Goal: Information Seeking & Learning: Learn about a topic

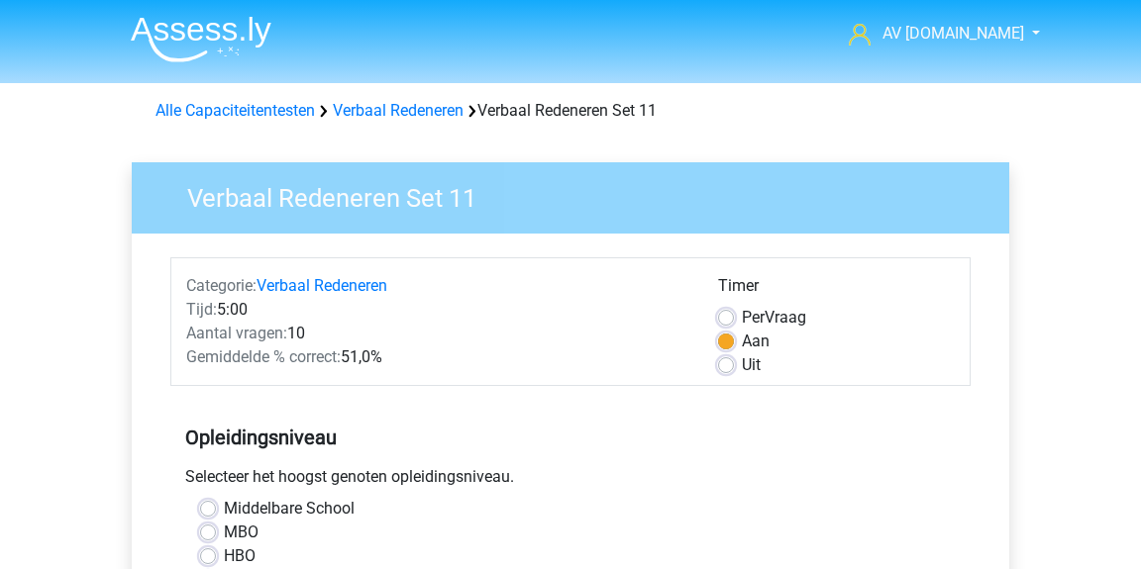
scroll to position [582, 0]
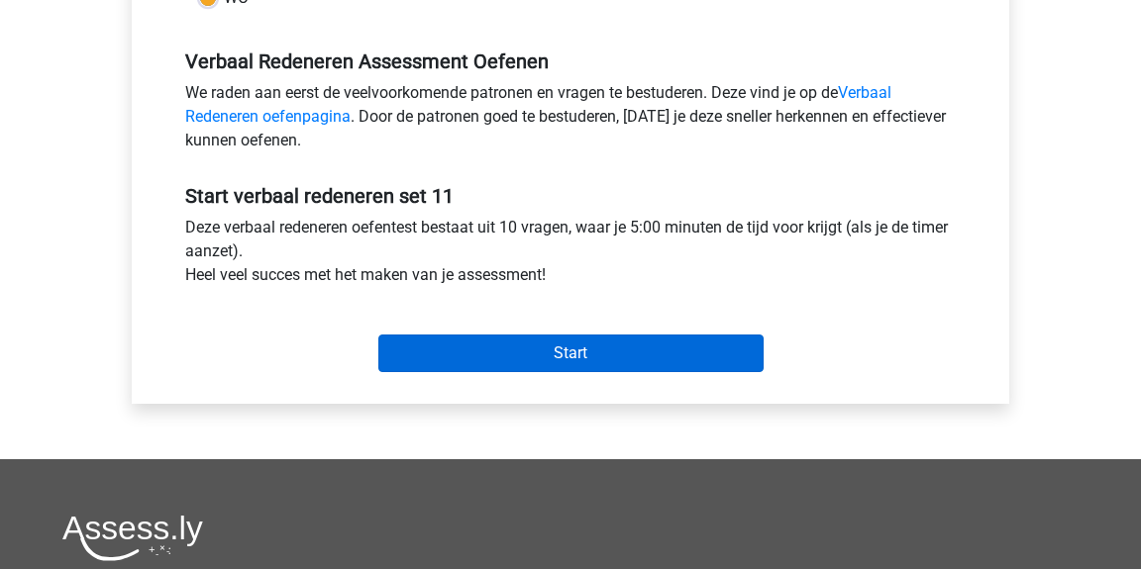
click at [531, 345] on input "Start" at bounding box center [570, 354] width 385 height 38
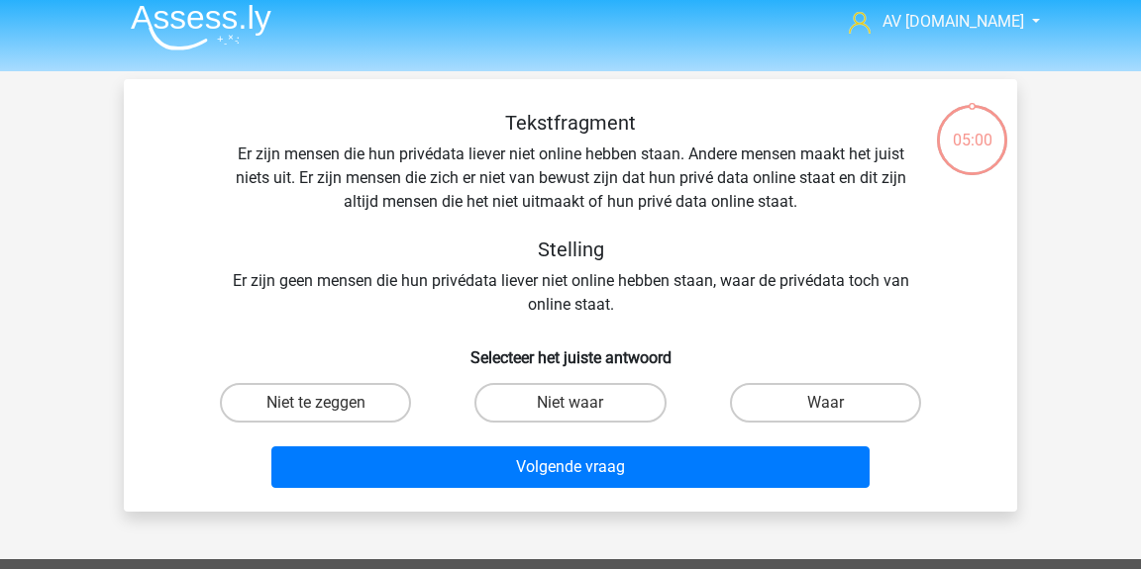
scroll to position [12, 0]
click at [360, 395] on label "Niet te zeggen" at bounding box center [315, 403] width 191 height 40
click at [329, 403] on input "Niet te zeggen" at bounding box center [322, 409] width 13 height 13
radio input "true"
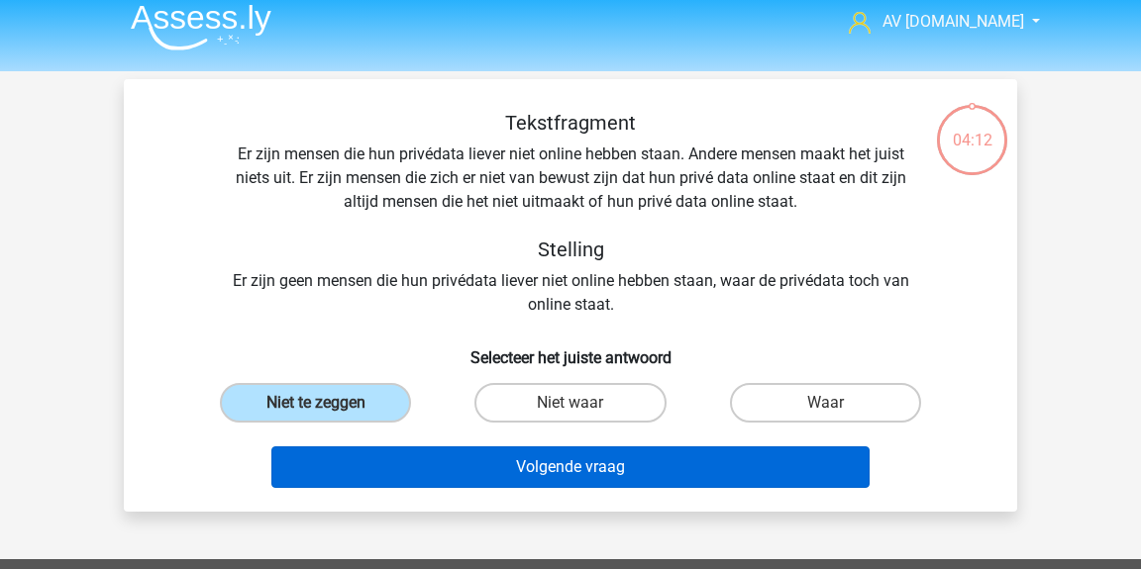
click at [475, 470] on button "Volgende vraag" at bounding box center [570, 468] width 599 height 42
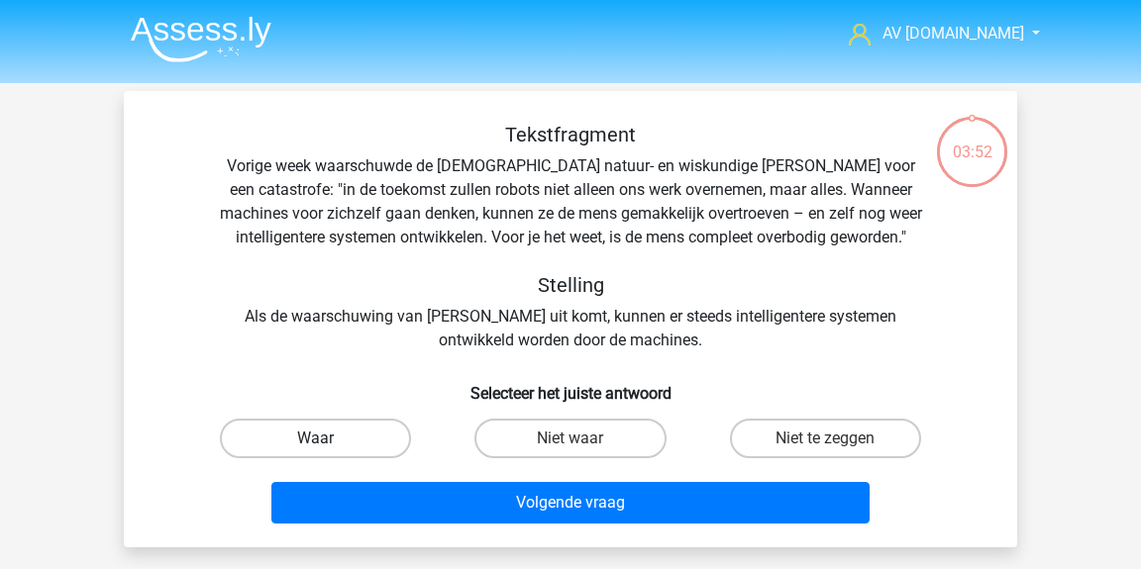
click at [386, 439] on label "Waar" at bounding box center [315, 439] width 191 height 40
click at [329, 439] on input "Waar" at bounding box center [322, 445] width 13 height 13
radio input "true"
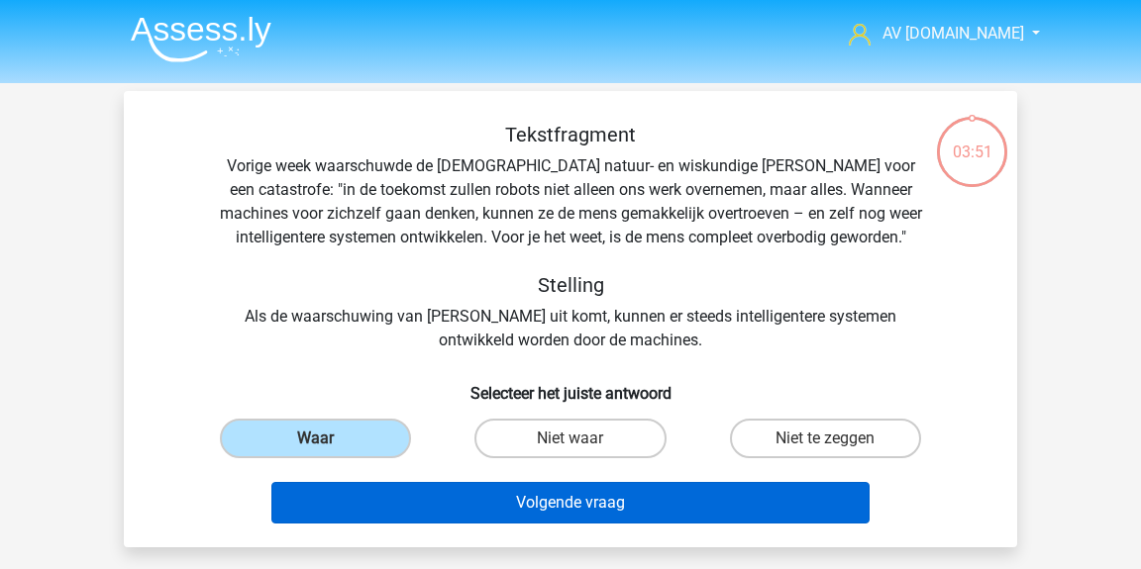
click at [390, 490] on button "Volgende vraag" at bounding box center [570, 503] width 599 height 42
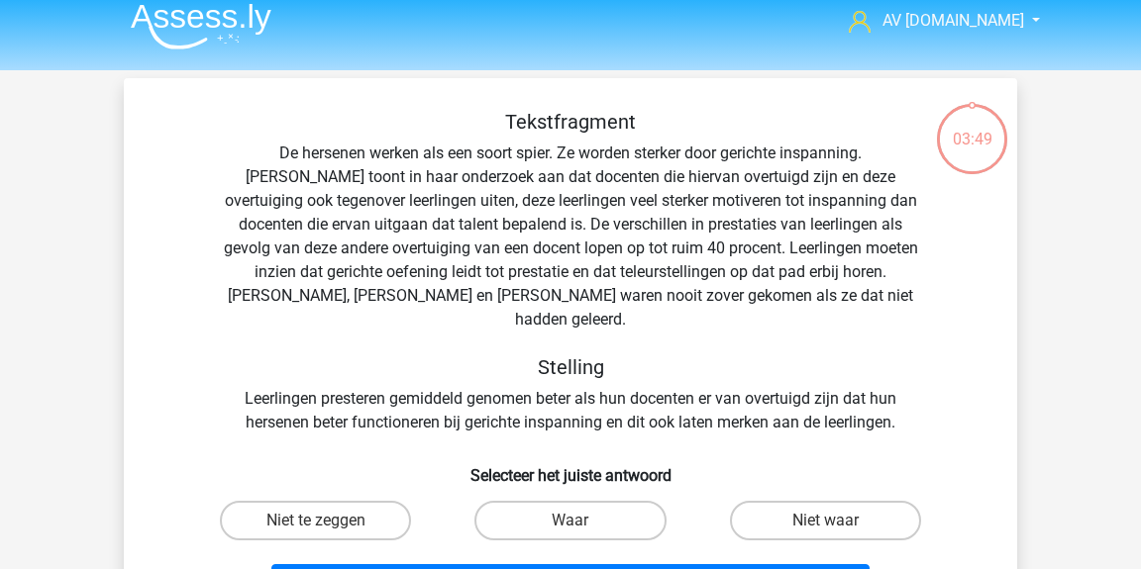
scroll to position [28, 0]
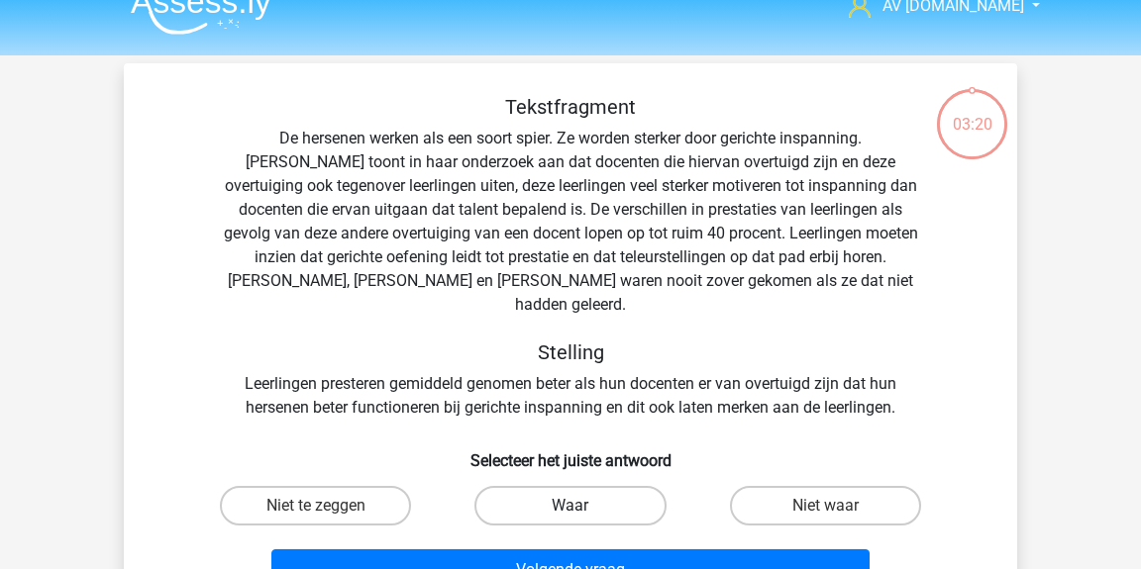
click at [508, 486] on label "Waar" at bounding box center [569, 506] width 191 height 40
click at [570, 506] on input "Waar" at bounding box center [576, 512] width 13 height 13
radio input "true"
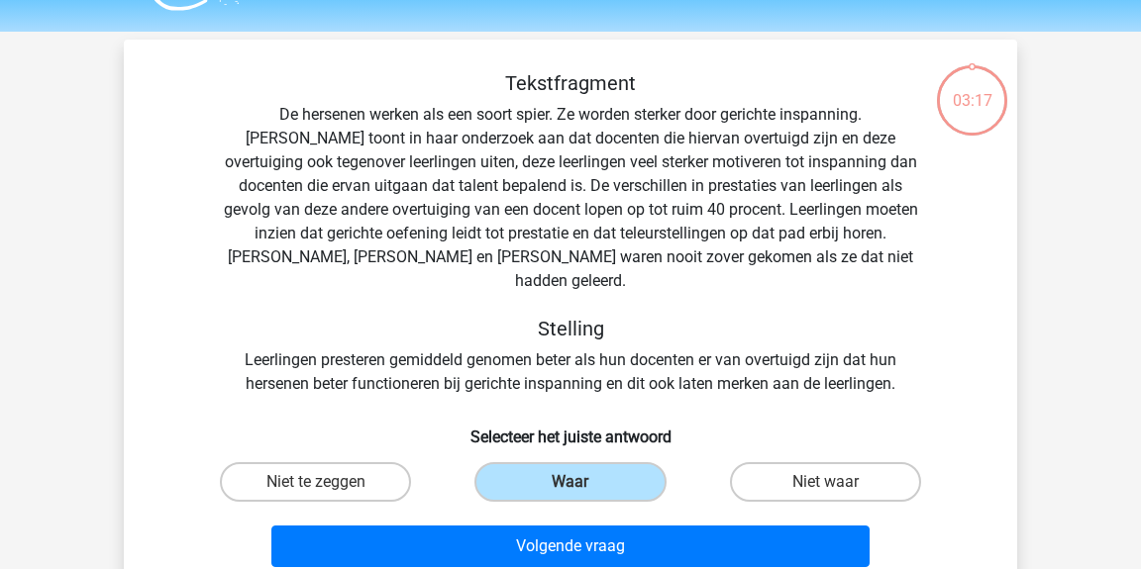
scroll to position [54, 0]
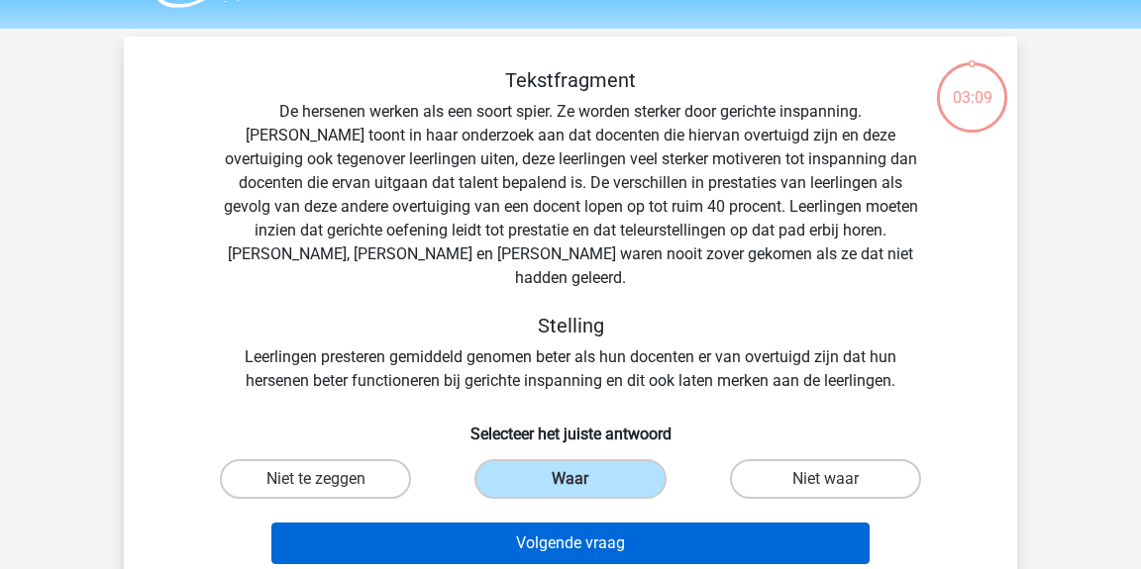
click at [672, 523] on button "Volgende vraag" at bounding box center [570, 544] width 599 height 42
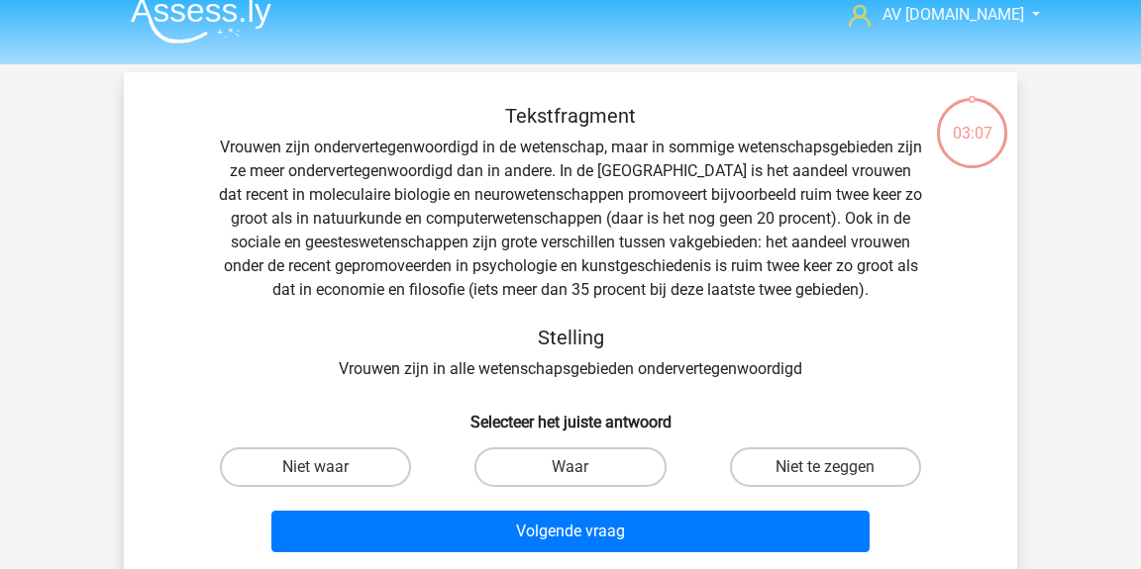
scroll to position [20, 0]
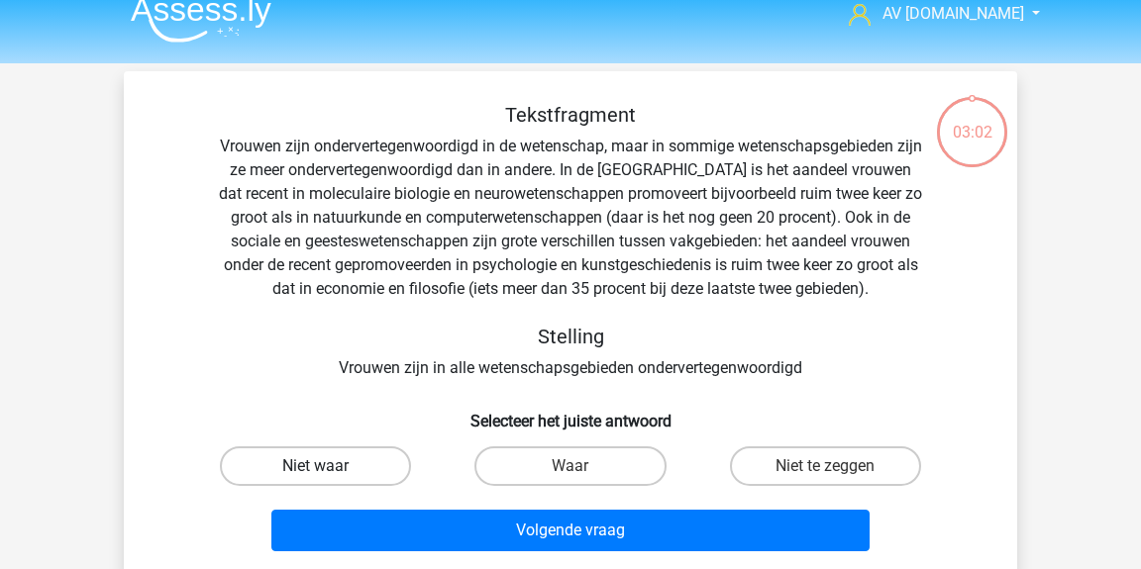
click at [334, 458] on label "Niet waar" at bounding box center [315, 467] width 191 height 40
click at [329, 466] on input "Niet waar" at bounding box center [322, 472] width 13 height 13
radio input "true"
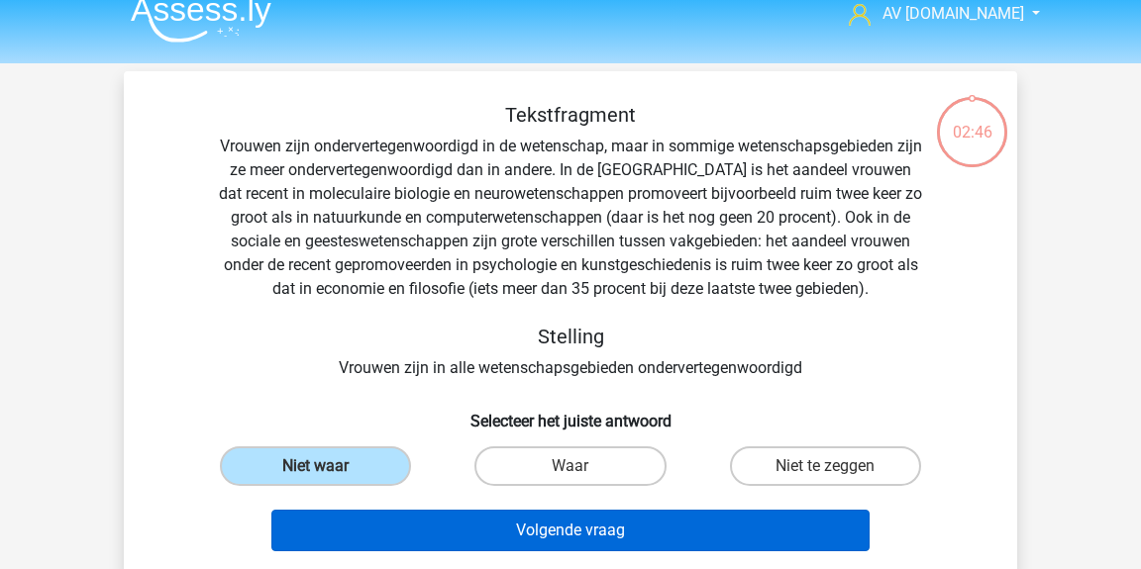
click at [561, 519] on button "Volgende vraag" at bounding box center [570, 531] width 599 height 42
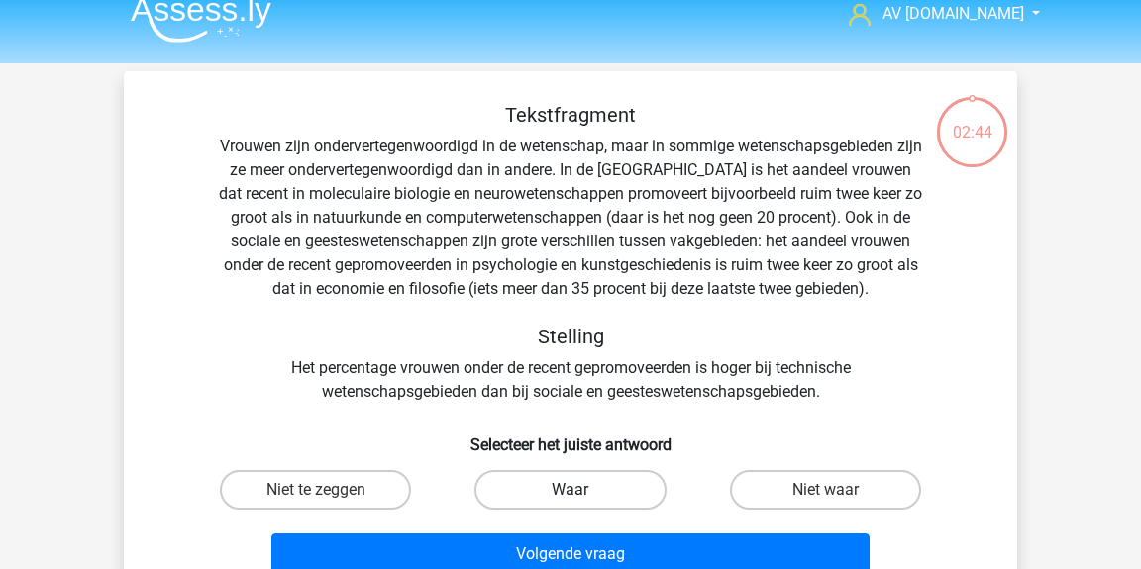
scroll to position [20, 0]
click at [384, 478] on label "Niet te zeggen" at bounding box center [315, 490] width 191 height 40
click at [329, 490] on input "Niet te zeggen" at bounding box center [322, 496] width 13 height 13
radio input "true"
click at [778, 483] on label "Niet waar" at bounding box center [825, 490] width 191 height 40
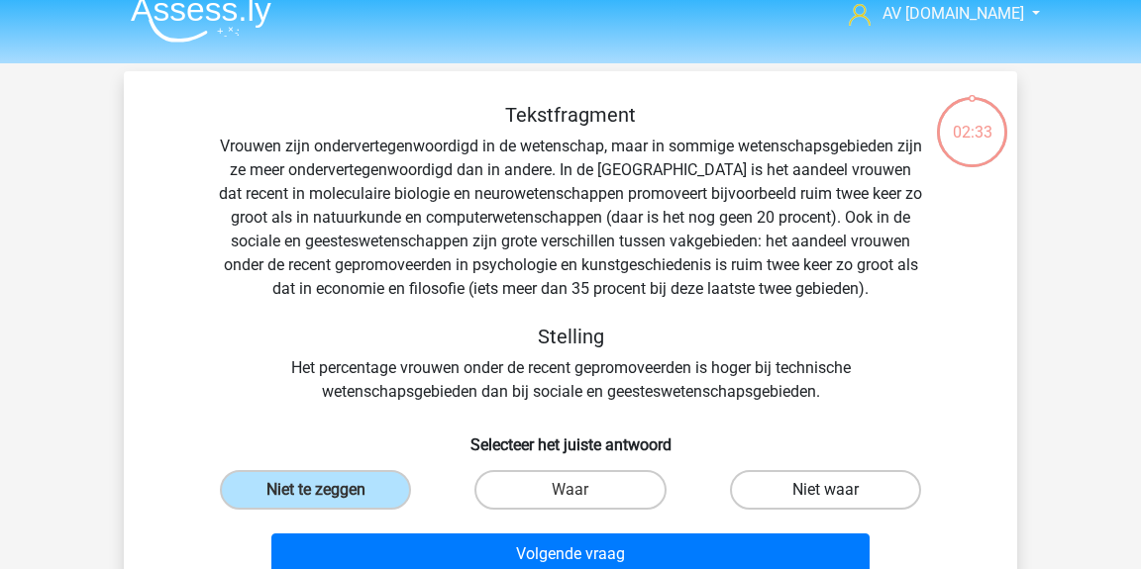
click at [825, 490] on input "Niet waar" at bounding box center [831, 496] width 13 height 13
radio input "true"
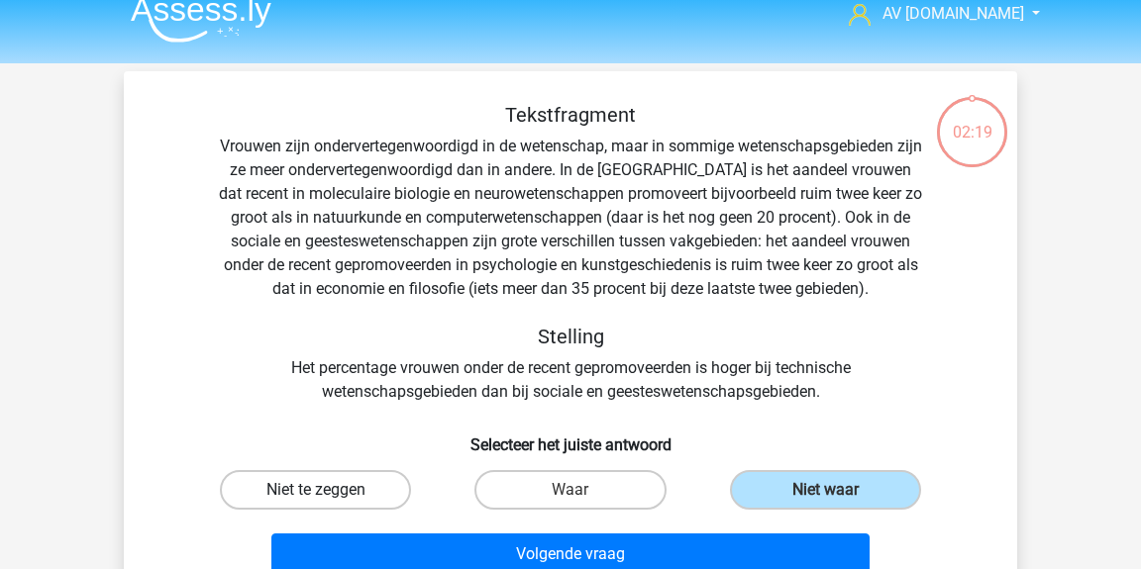
click at [301, 482] on label "Niet te zeggen" at bounding box center [315, 490] width 191 height 40
click at [316, 490] on input "Niet te zeggen" at bounding box center [322, 496] width 13 height 13
radio input "true"
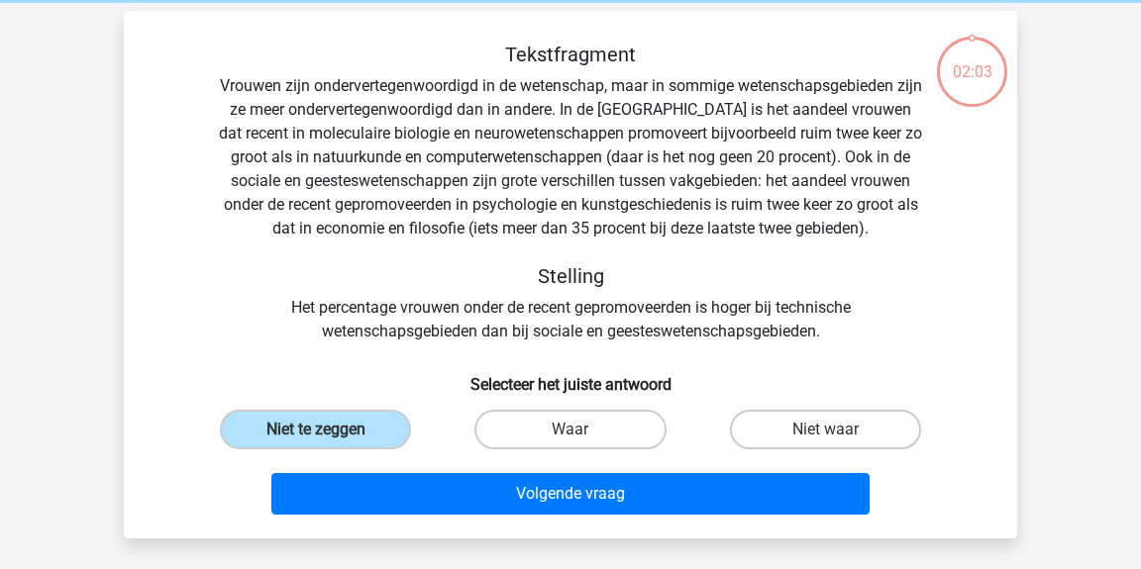
scroll to position [81, 0]
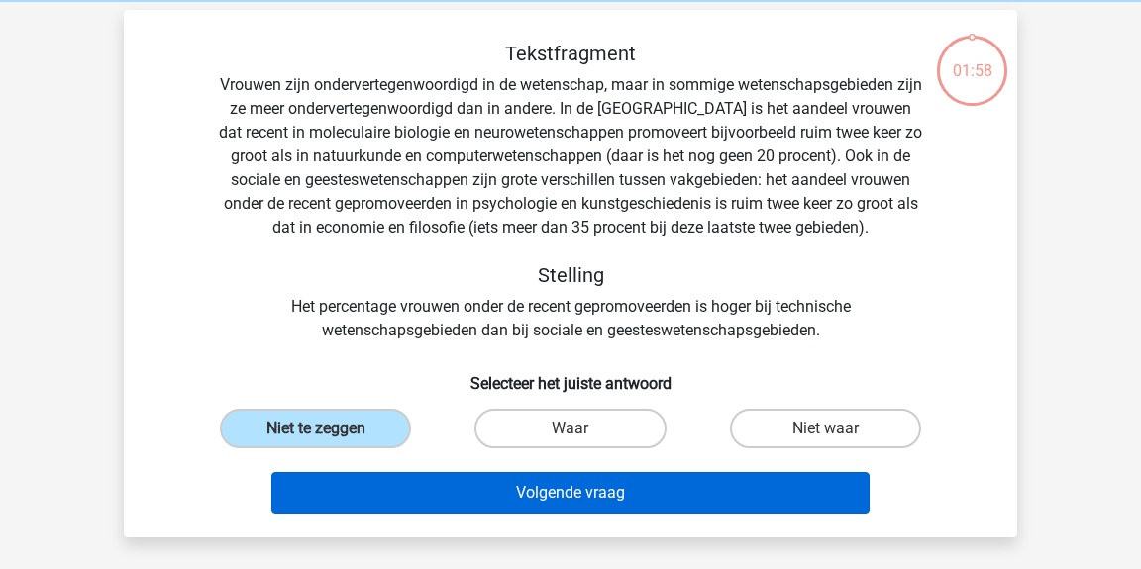
click at [626, 480] on button "Volgende vraag" at bounding box center [570, 493] width 599 height 42
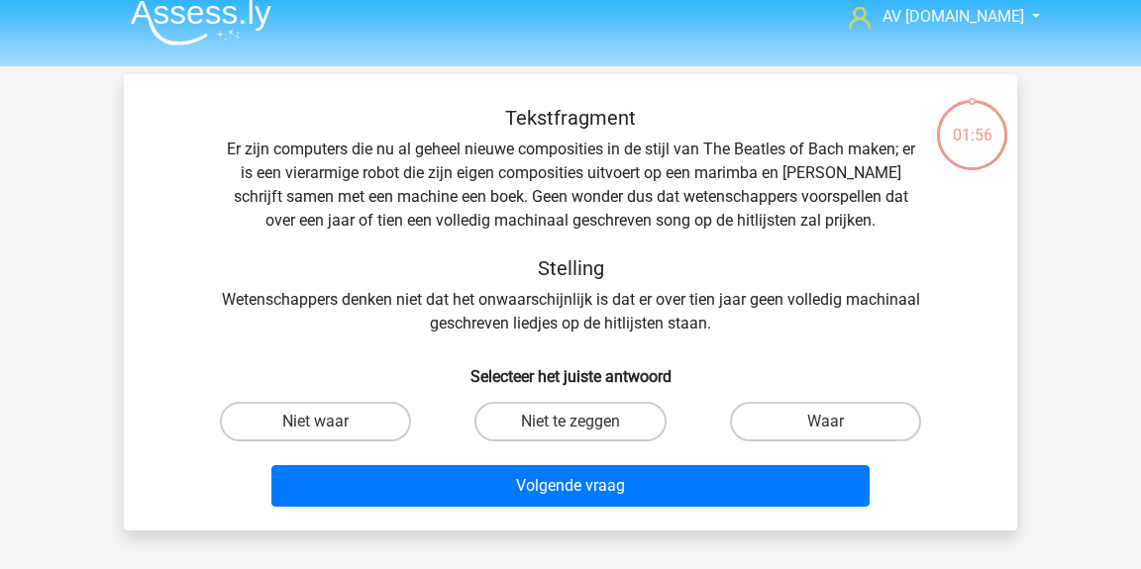
scroll to position [19, 0]
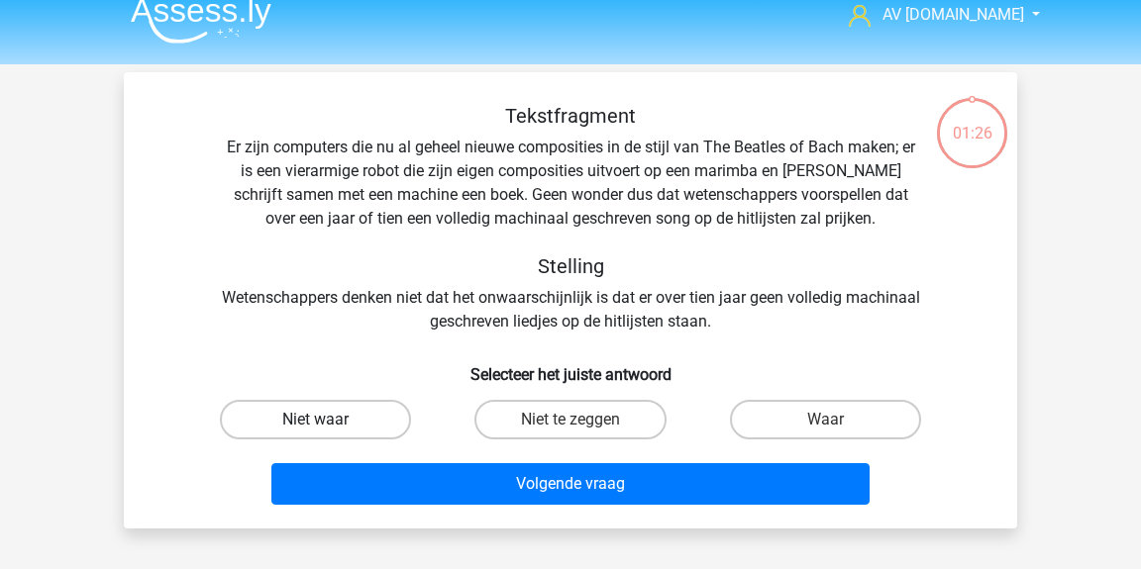
click at [391, 411] on label "Niet waar" at bounding box center [315, 420] width 191 height 40
click at [329, 420] on input "Niet waar" at bounding box center [322, 426] width 13 height 13
radio input "true"
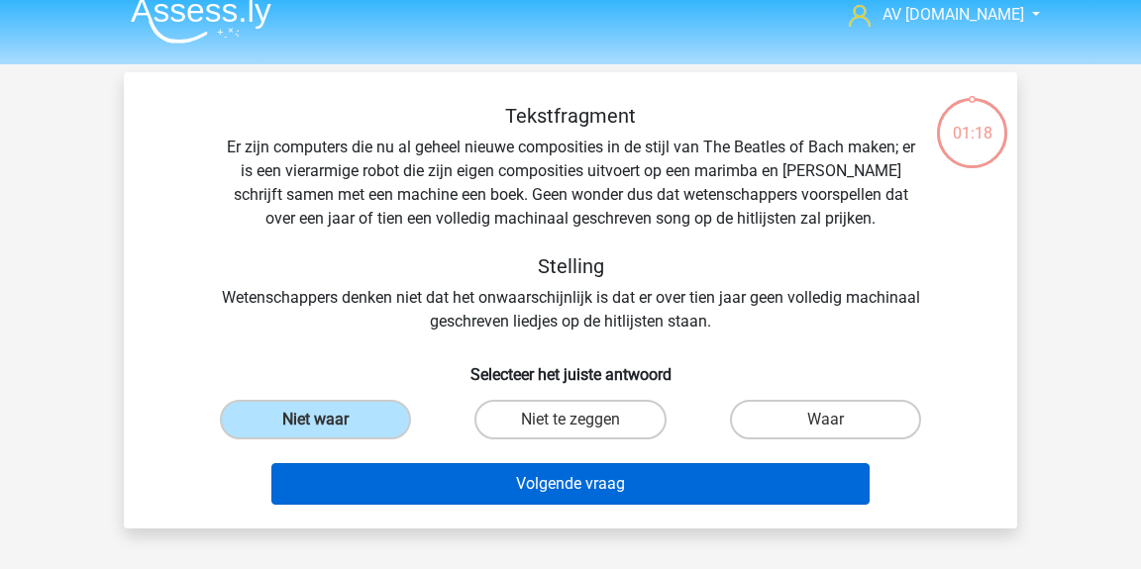
click at [507, 478] on button "Volgende vraag" at bounding box center [570, 484] width 599 height 42
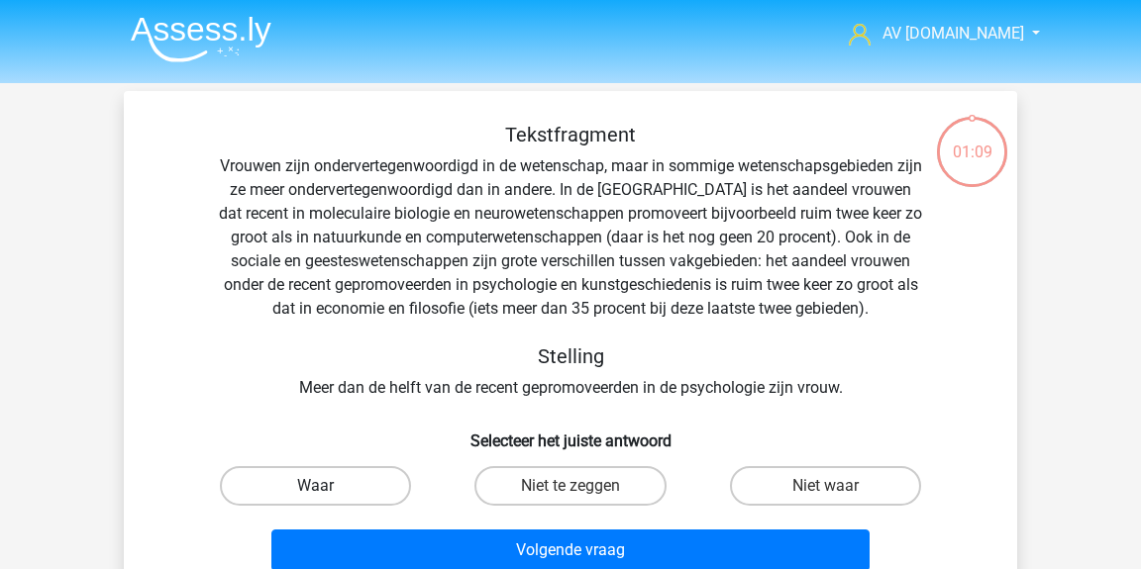
click at [372, 494] on label "Waar" at bounding box center [315, 486] width 191 height 40
click at [329, 494] on input "Waar" at bounding box center [322, 492] width 13 height 13
radio input "true"
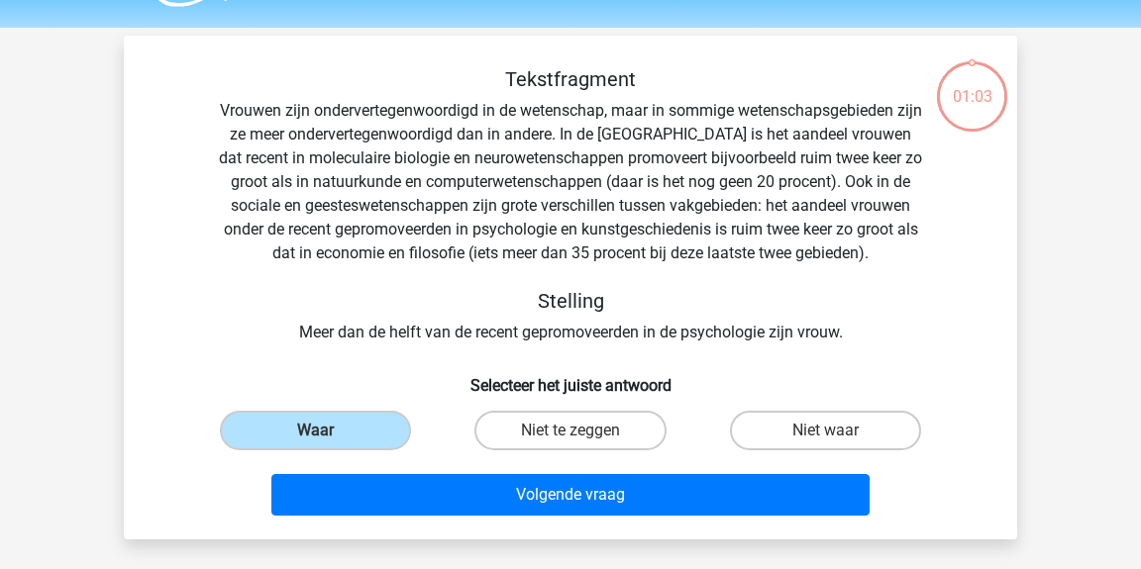
scroll to position [59, 0]
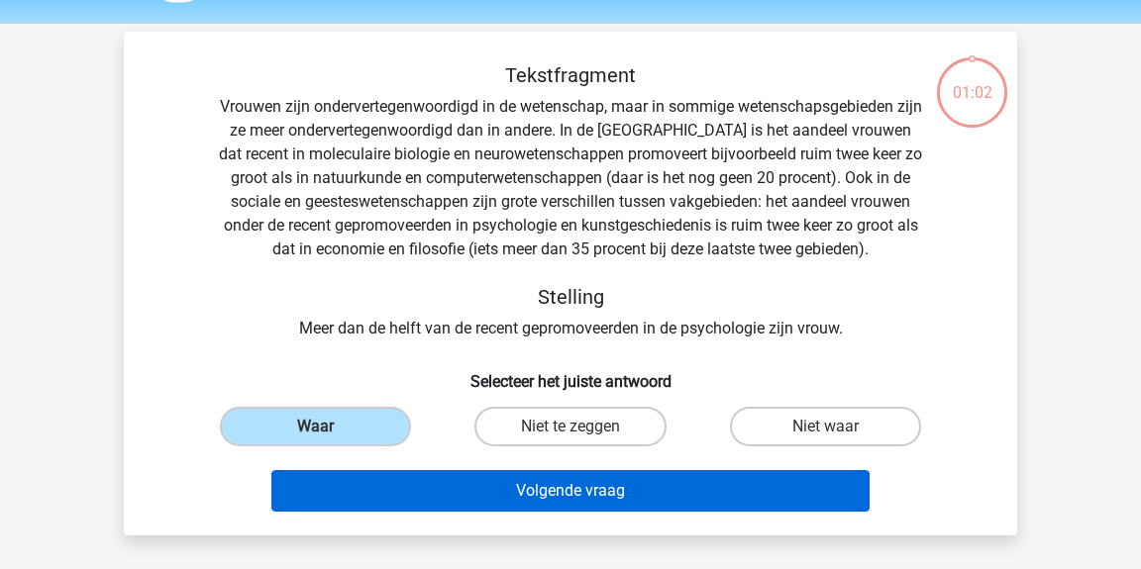
click at [523, 485] on button "Volgende vraag" at bounding box center [570, 491] width 599 height 42
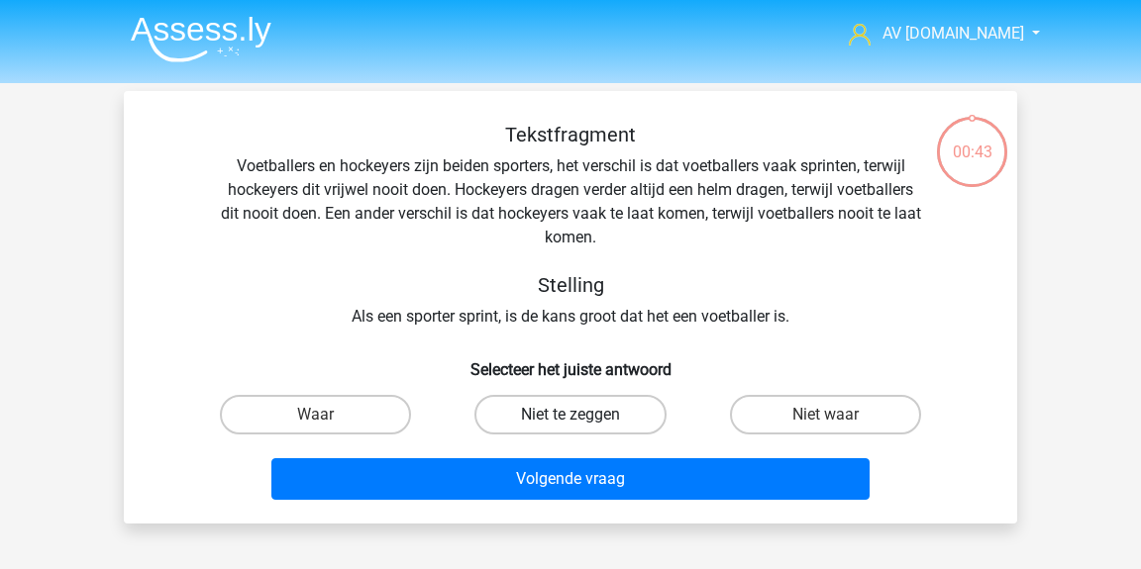
click at [515, 420] on label "Niet te zeggen" at bounding box center [569, 415] width 191 height 40
click at [570, 420] on input "Niet te zeggen" at bounding box center [576, 421] width 13 height 13
radio input "true"
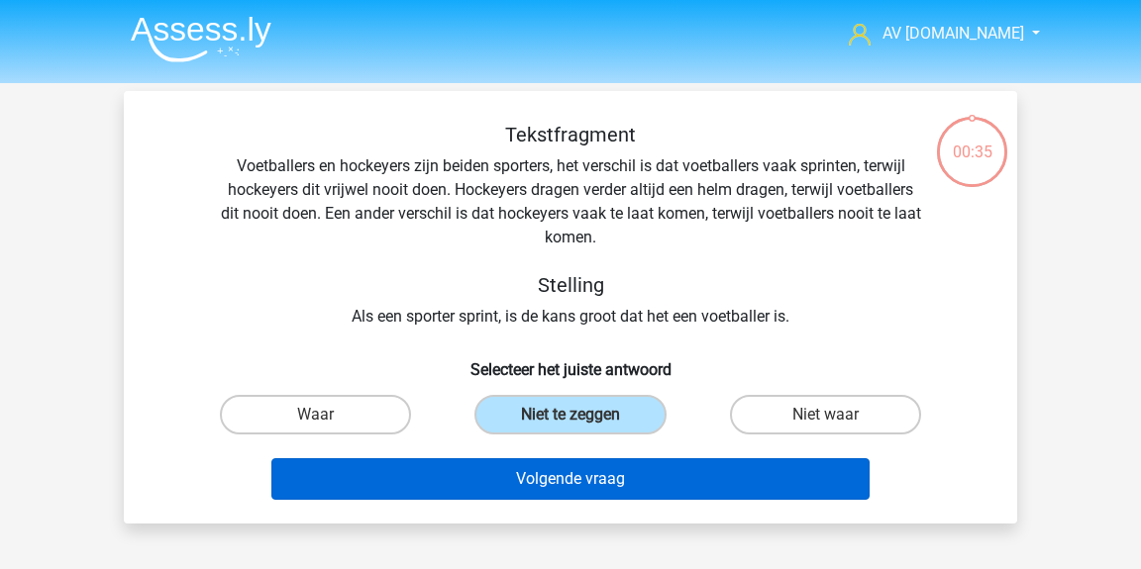
click at [547, 485] on button "Volgende vraag" at bounding box center [570, 480] width 599 height 42
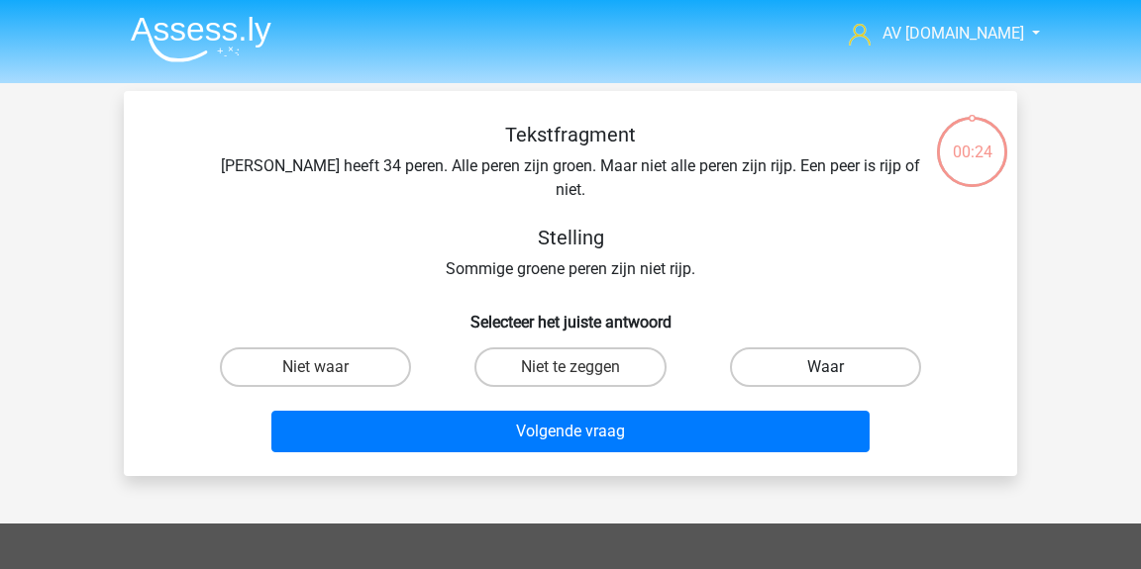
click at [783, 355] on label "Waar" at bounding box center [825, 368] width 191 height 40
click at [825, 367] on input "Waar" at bounding box center [831, 373] width 13 height 13
radio input "true"
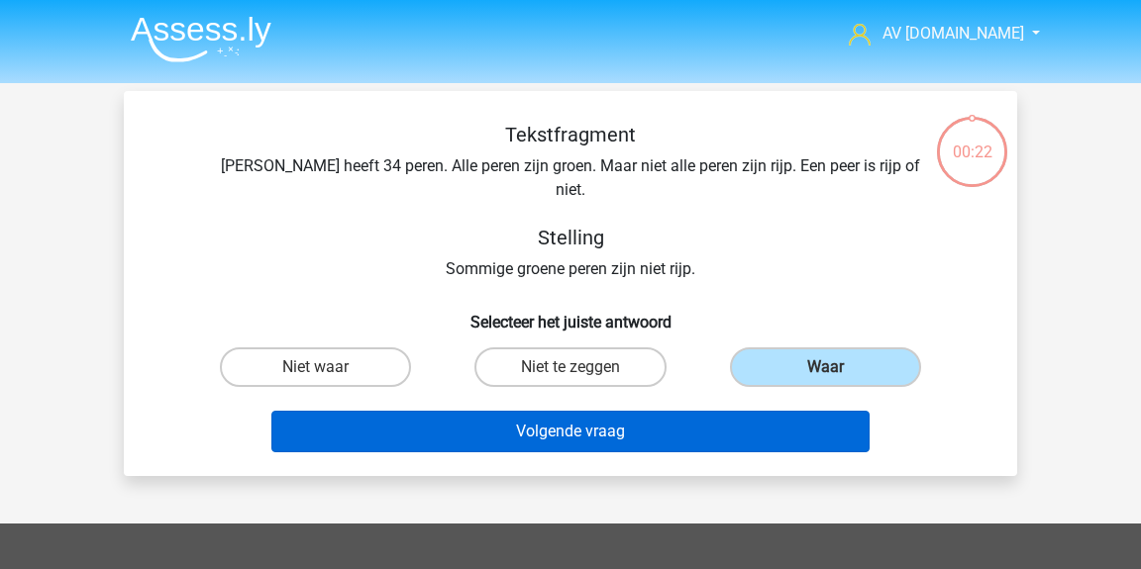
click at [699, 425] on button "Volgende vraag" at bounding box center [570, 432] width 599 height 42
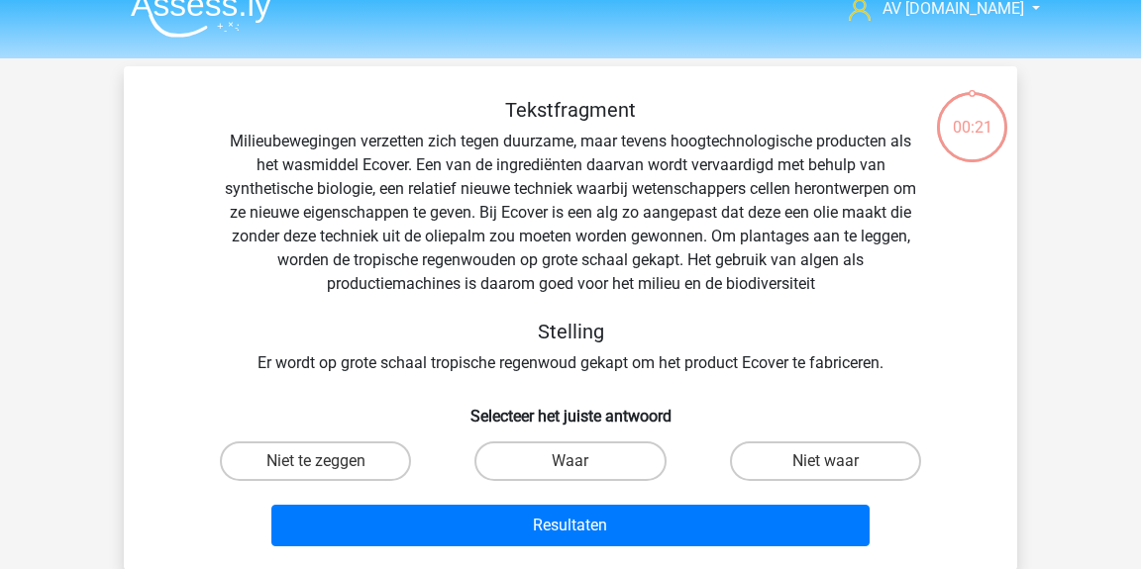
scroll to position [34, 0]
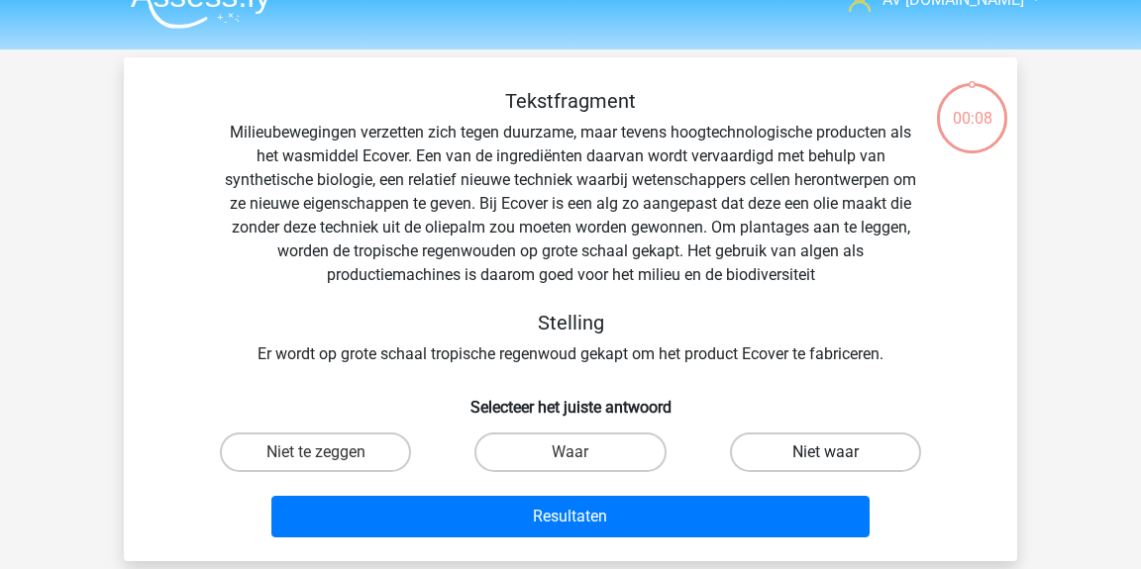
click at [858, 445] on label "Niet waar" at bounding box center [825, 453] width 191 height 40
click at [838, 453] on input "Niet waar" at bounding box center [831, 459] width 13 height 13
radio input "true"
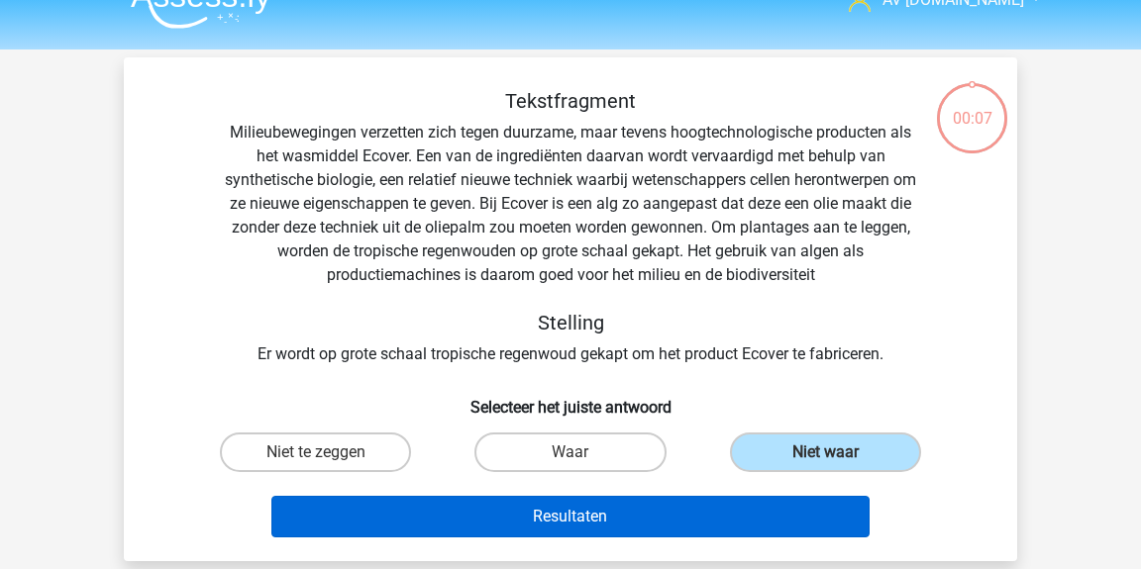
click at [769, 519] on button "Resultaten" at bounding box center [570, 517] width 599 height 42
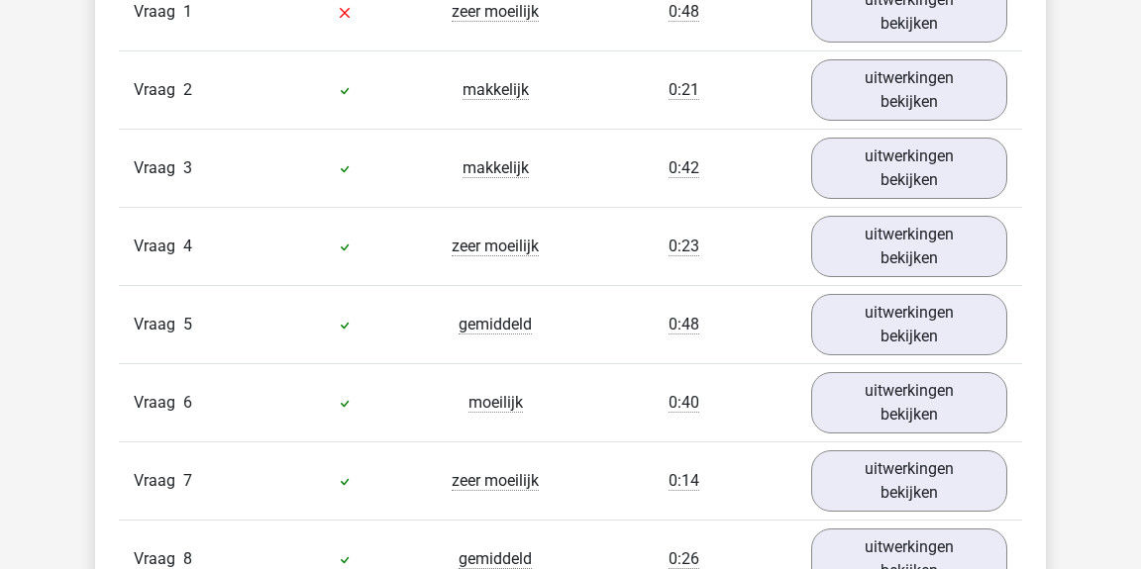
scroll to position [1135, 0]
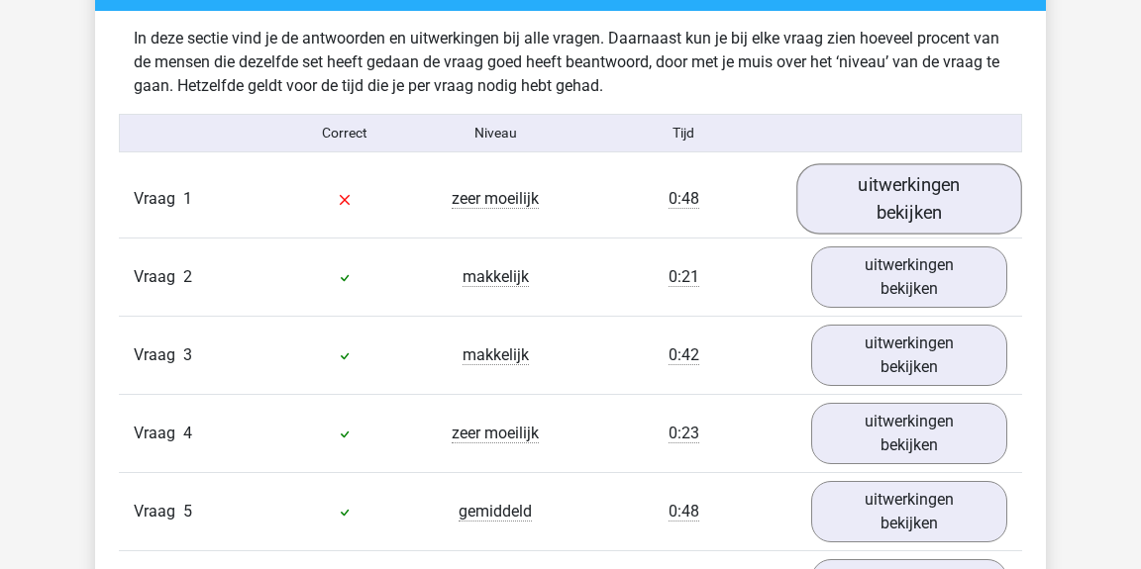
click at [883, 221] on link "uitwerkingen bekijken" at bounding box center [909, 198] width 226 height 70
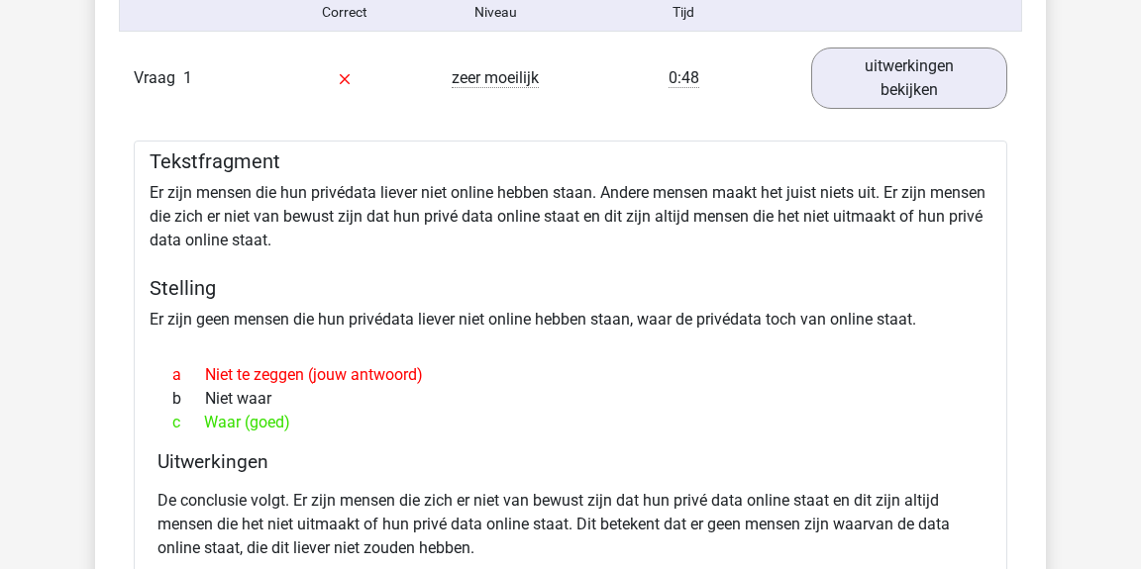
scroll to position [1347, 0]
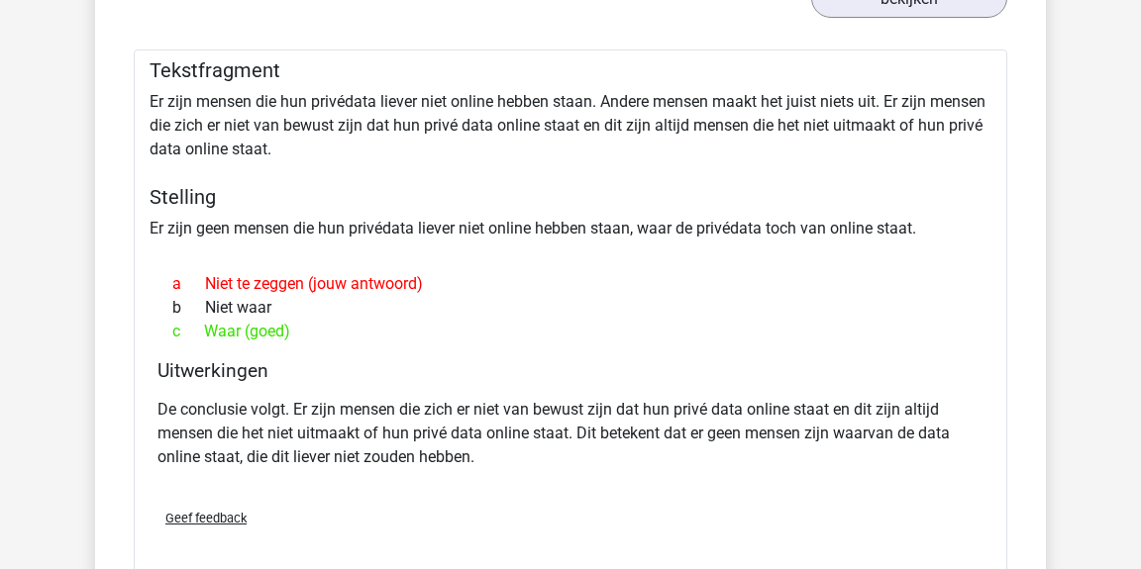
click at [186, 515] on span "Geef feedback" at bounding box center [205, 518] width 81 height 15
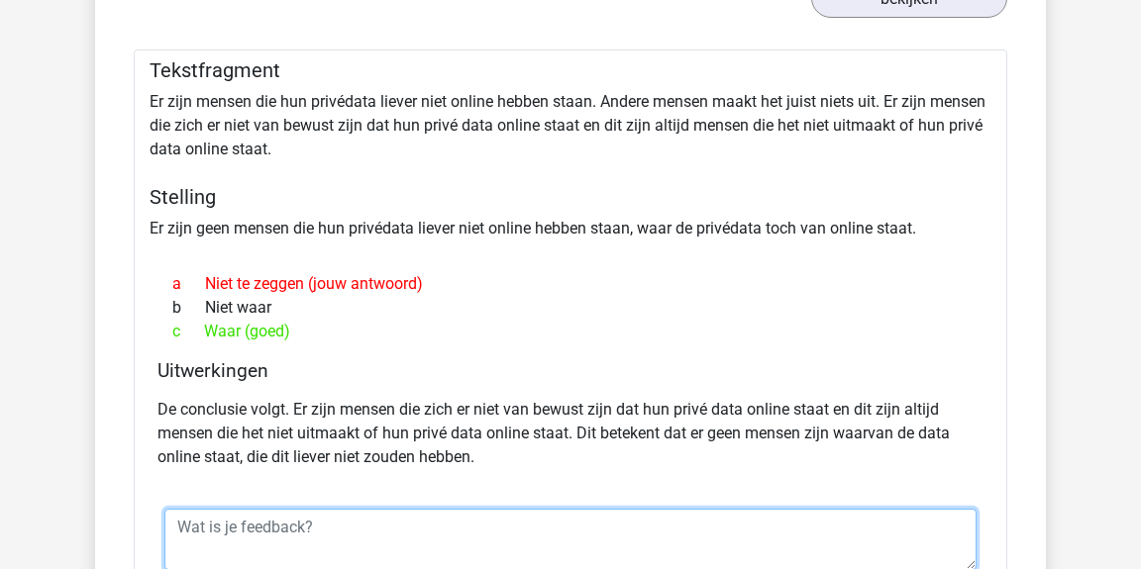
click at [230, 518] on textarea at bounding box center [570, 539] width 812 height 61
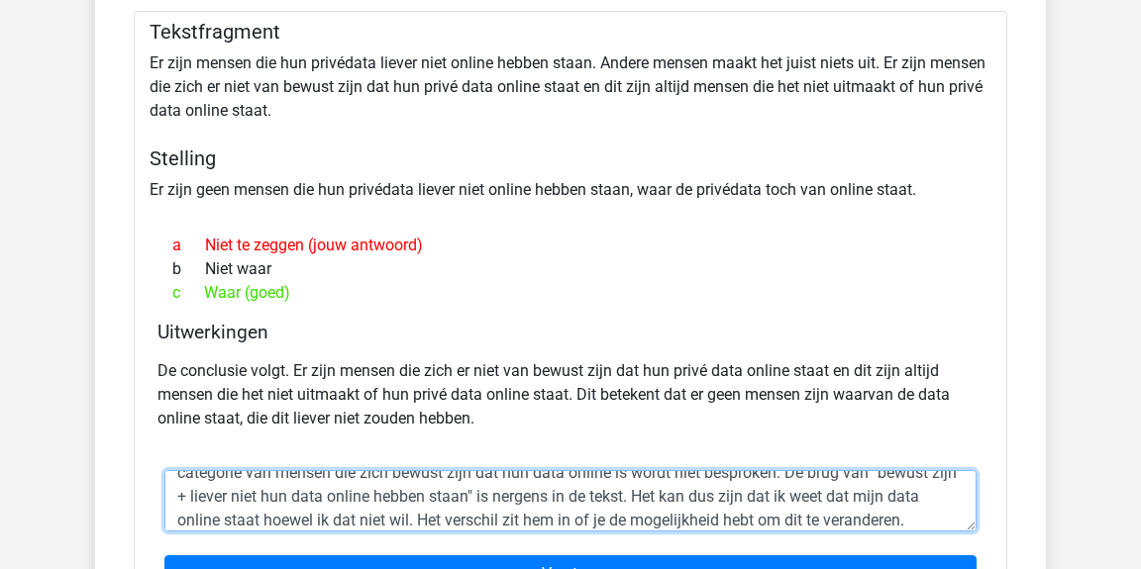
scroll to position [1456, 0]
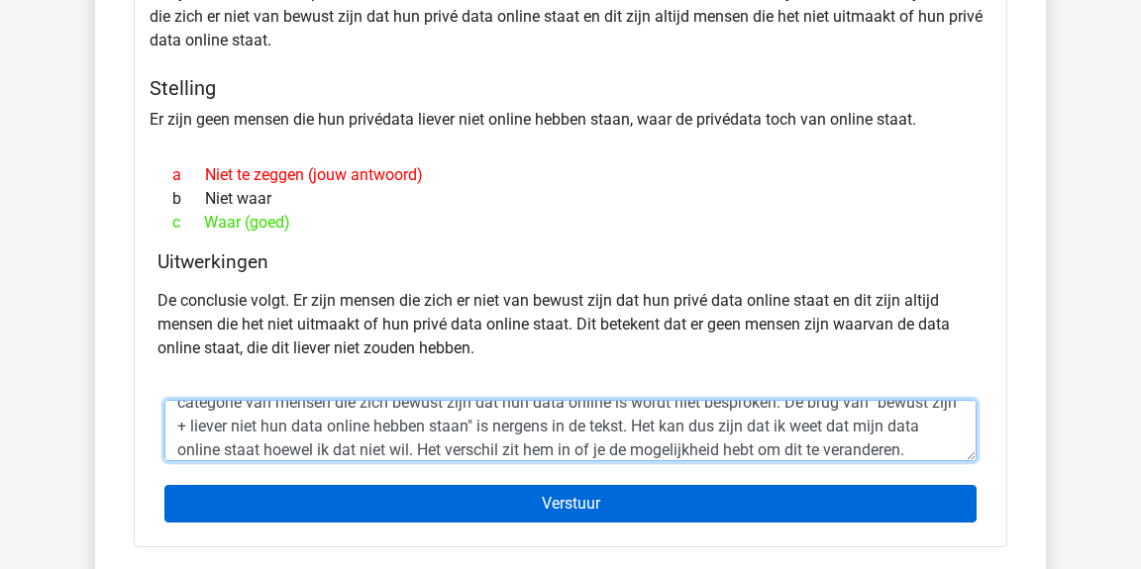
type textarea "De conclusie volgt niet. Je kan ook mensen hebben die hun privedata liever niet…"
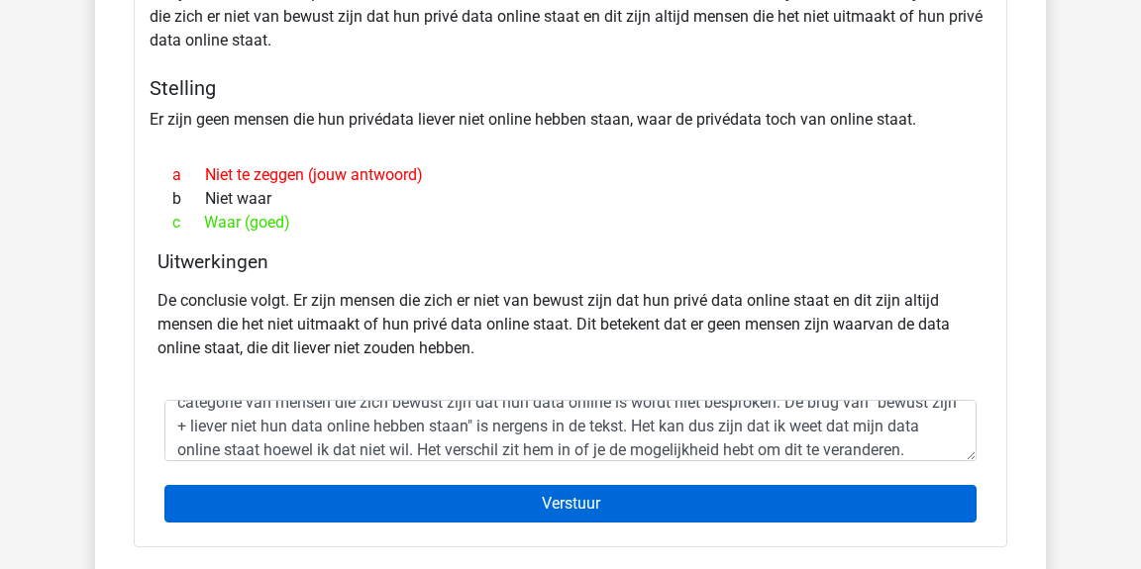
click at [455, 514] on input "Verstuur" at bounding box center [570, 504] width 812 height 38
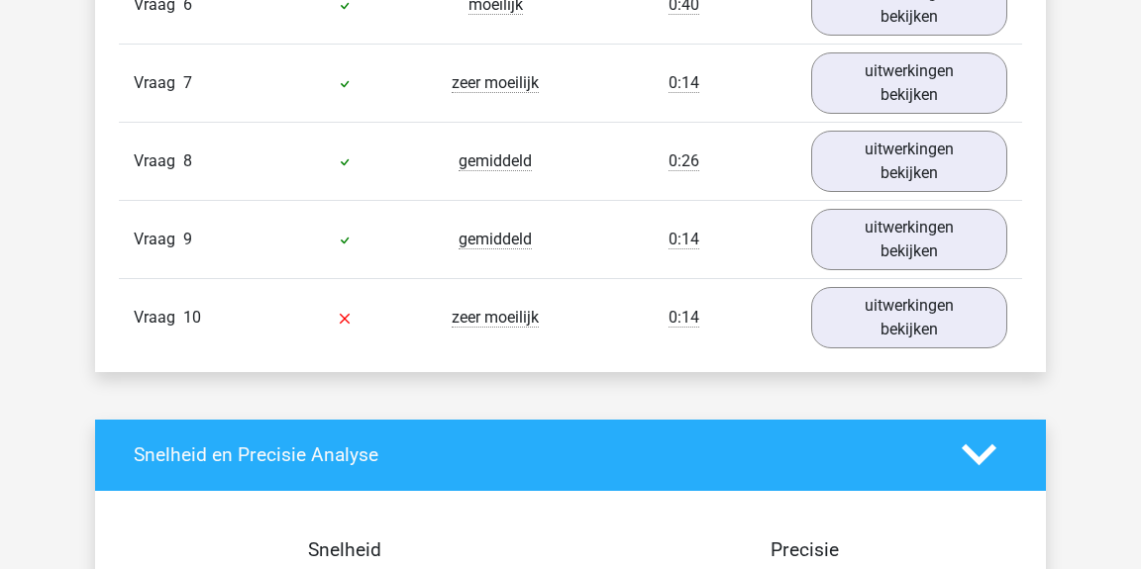
scroll to position [1953, 0]
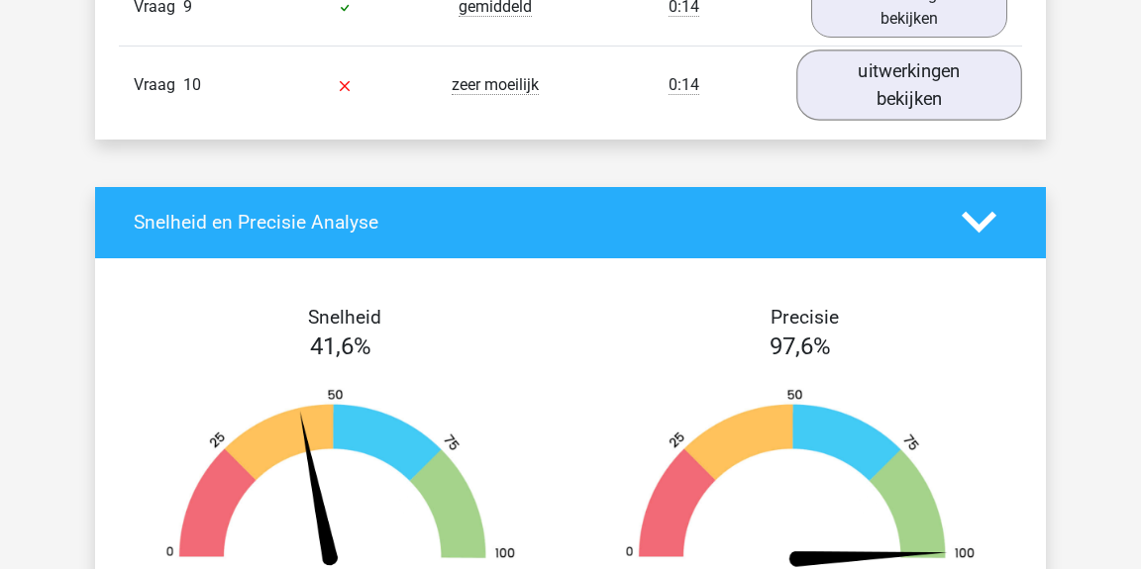
click at [860, 98] on link "uitwerkingen bekijken" at bounding box center [909, 85] width 226 height 70
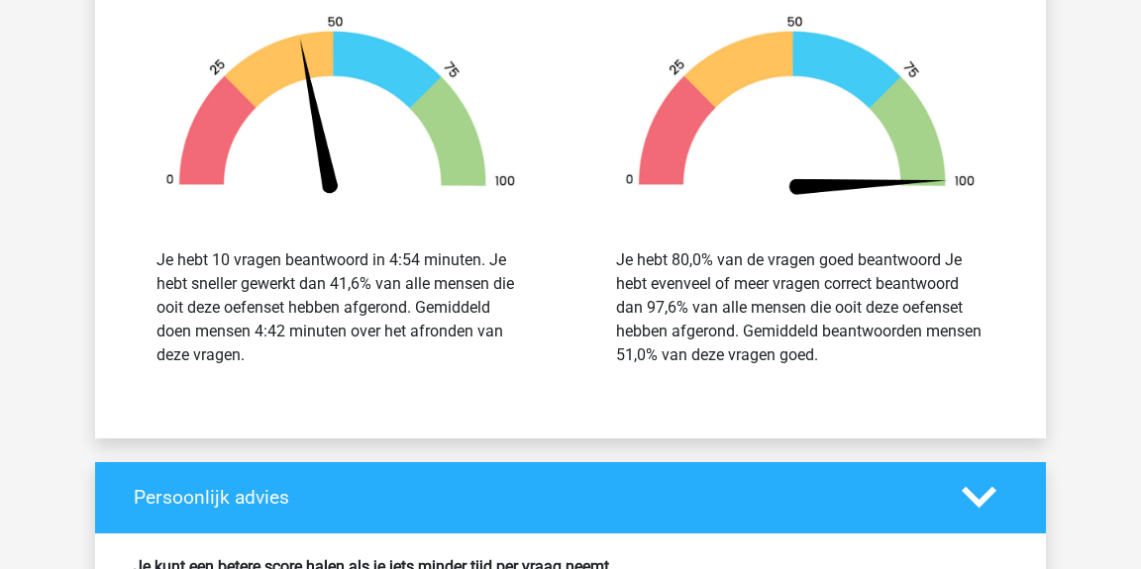
scroll to position [3453, 0]
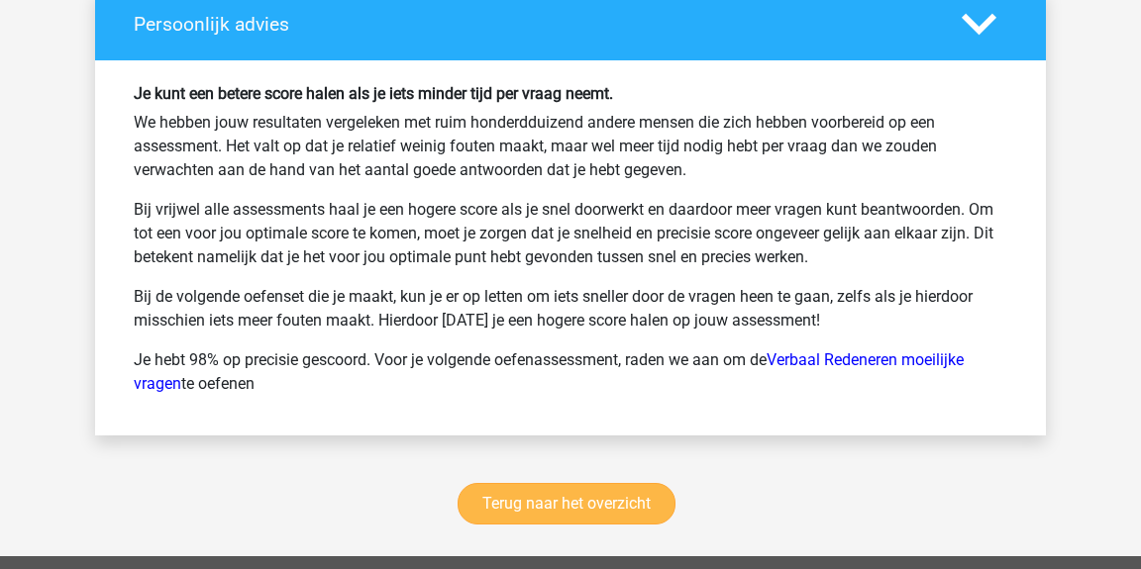
click at [542, 494] on link "Terug naar het overzicht" at bounding box center [567, 504] width 218 height 42
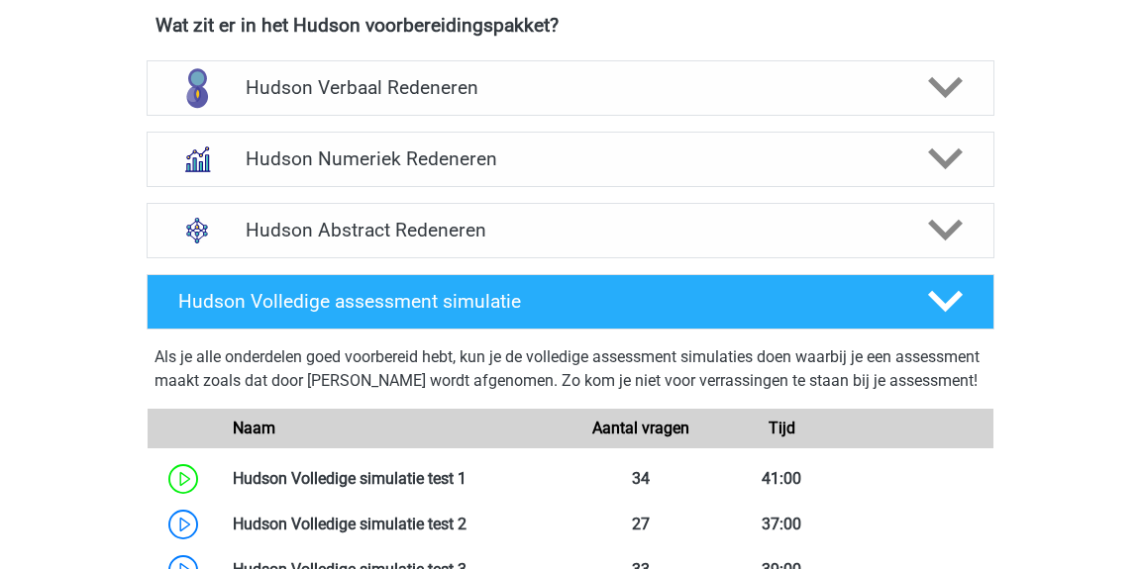
scroll to position [582, 0]
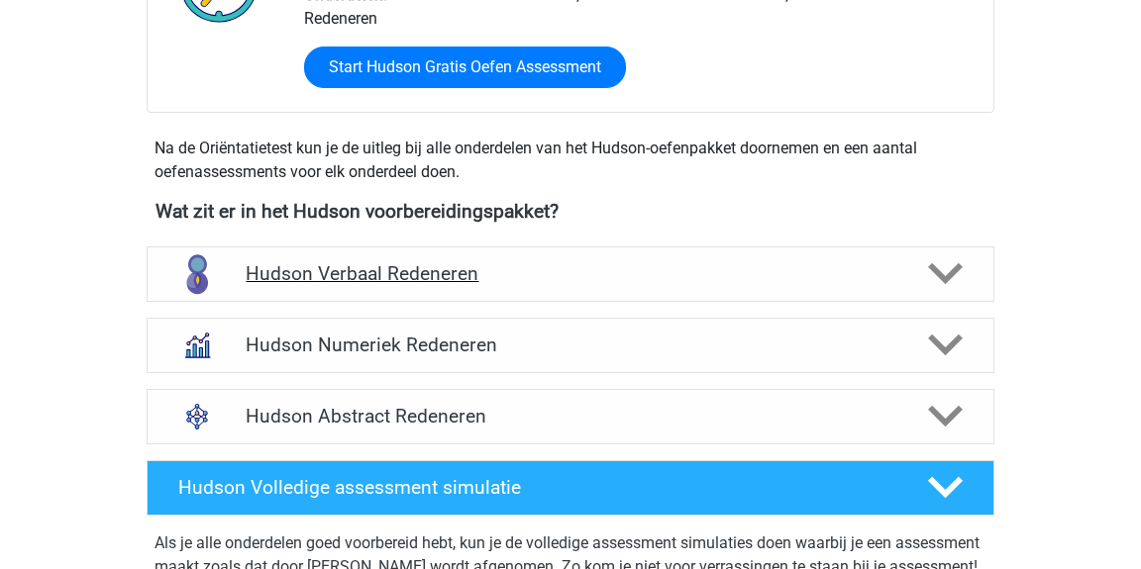
click at [615, 295] on div "Hudson Verbaal Redeneren" at bounding box center [571, 274] width 848 height 55
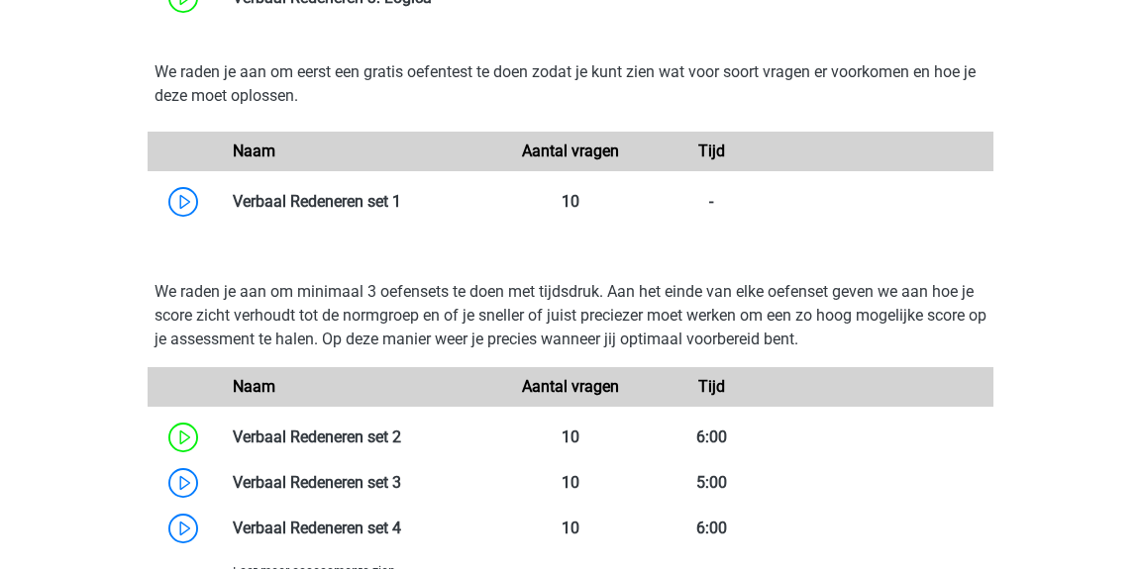
scroll to position [1671, 0]
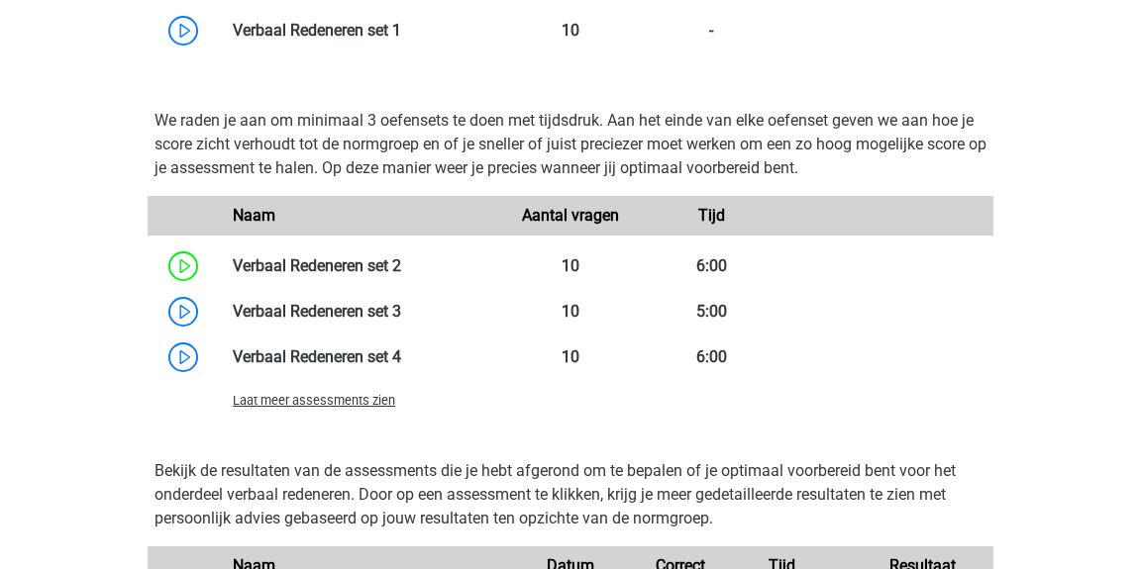
click at [238, 395] on span "Laat meer assessments zien" at bounding box center [314, 400] width 162 height 15
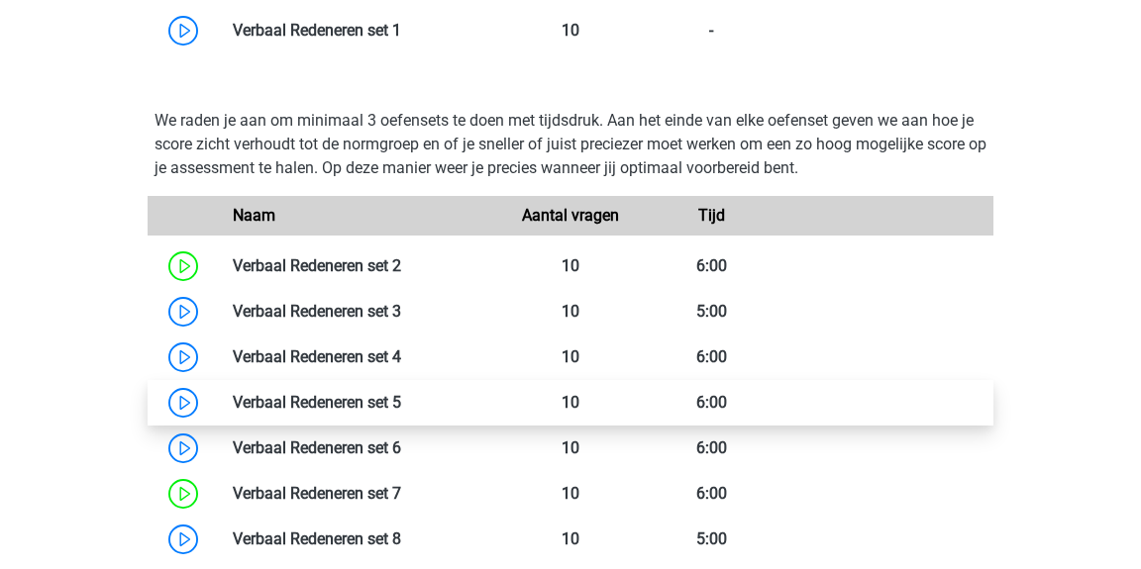
click at [401, 393] on link at bounding box center [401, 402] width 0 height 19
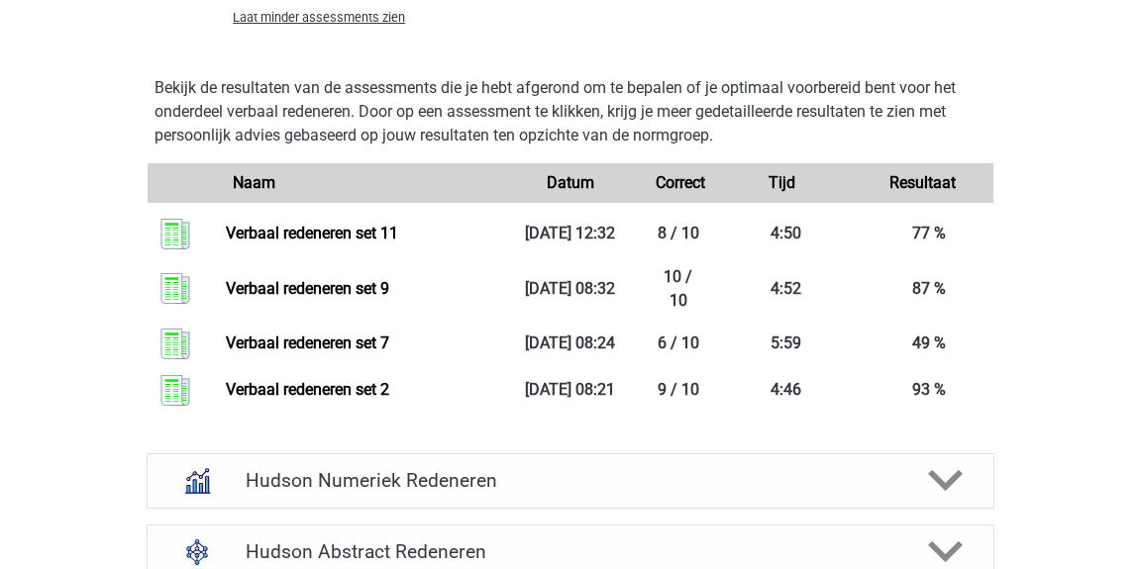
scroll to position [2531, 0]
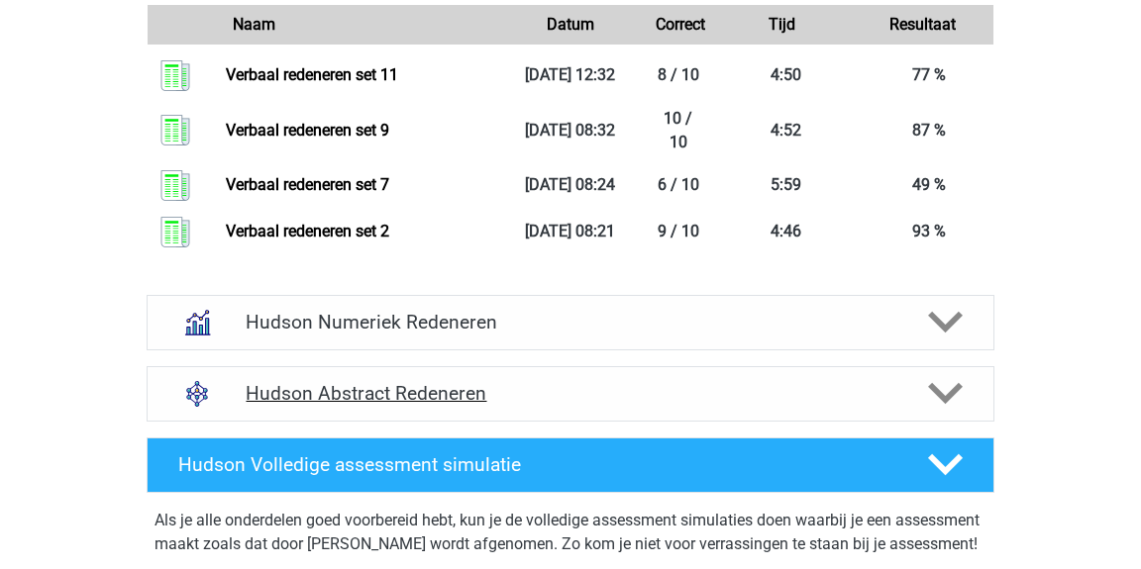
click at [353, 405] on h4 "Hudson Abstract Redeneren" at bounding box center [570, 393] width 649 height 23
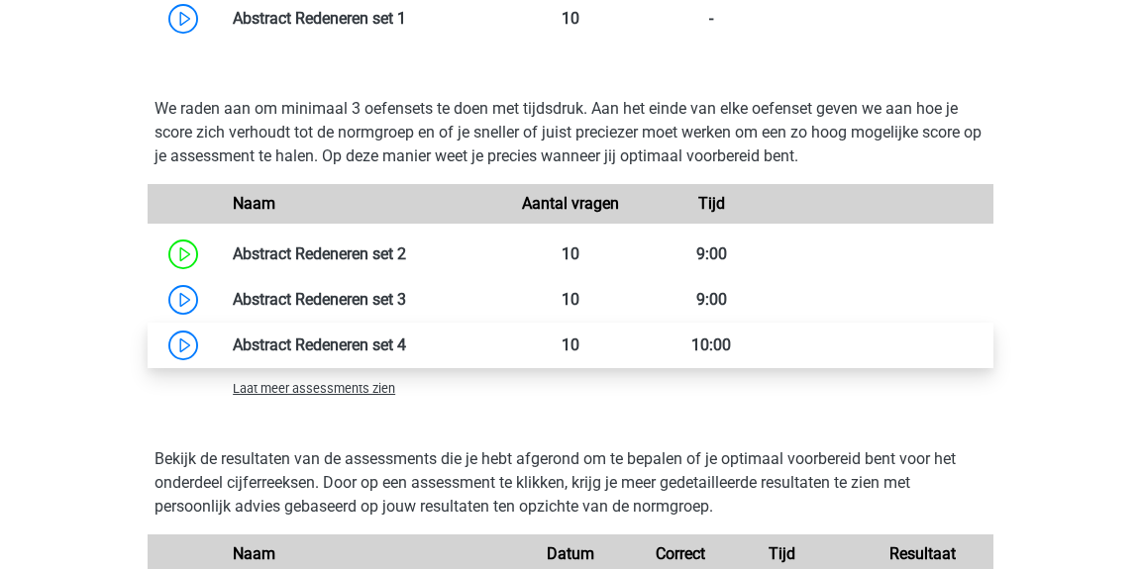
scroll to position [3237, 0]
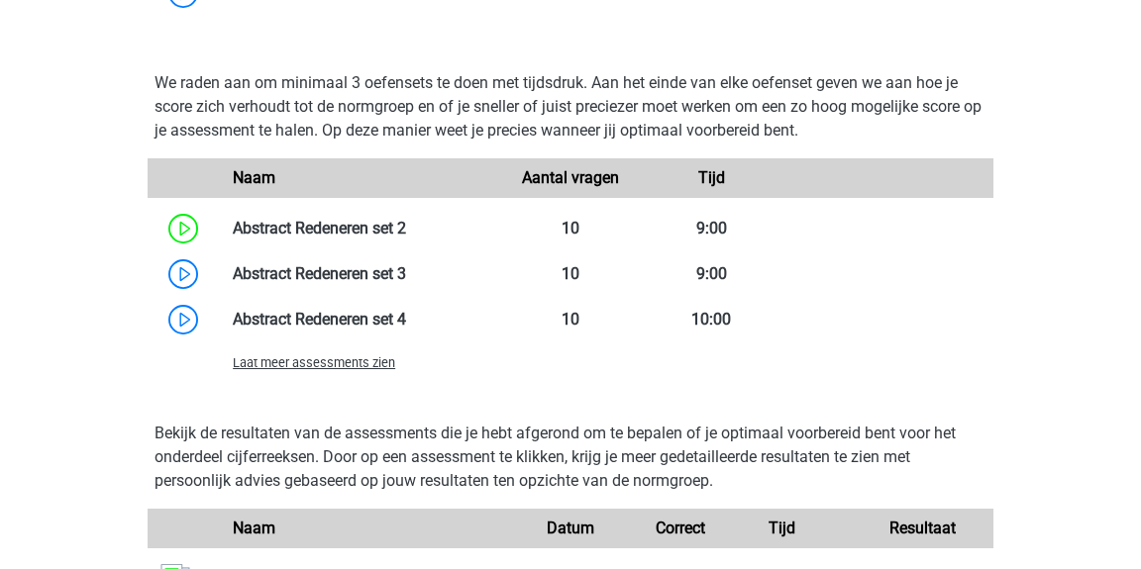
click at [257, 370] on span "Laat meer assessments zien" at bounding box center [314, 363] width 162 height 15
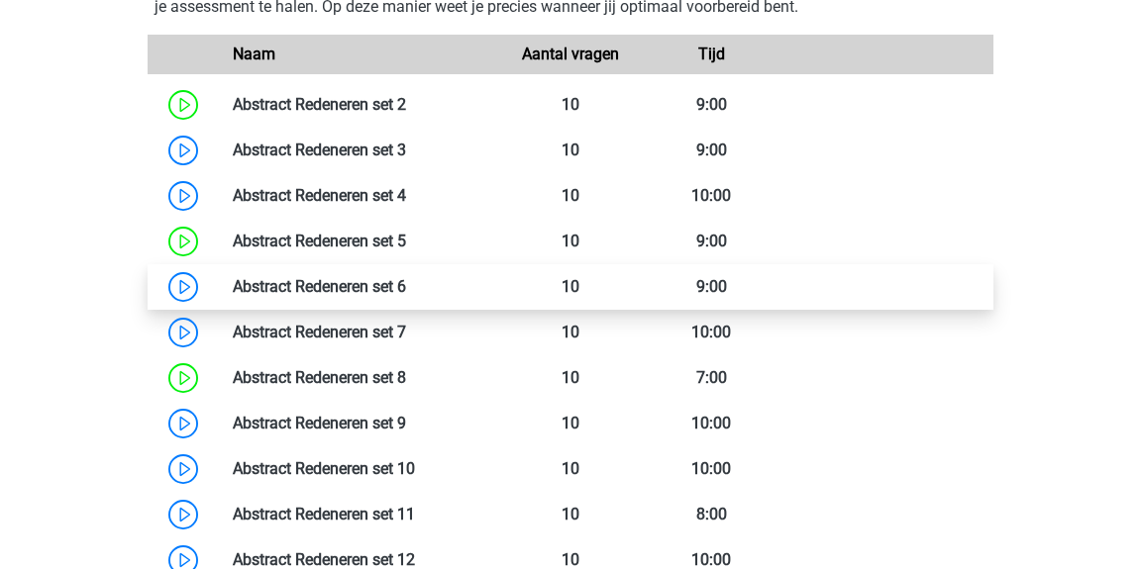
scroll to position [3379, 0]
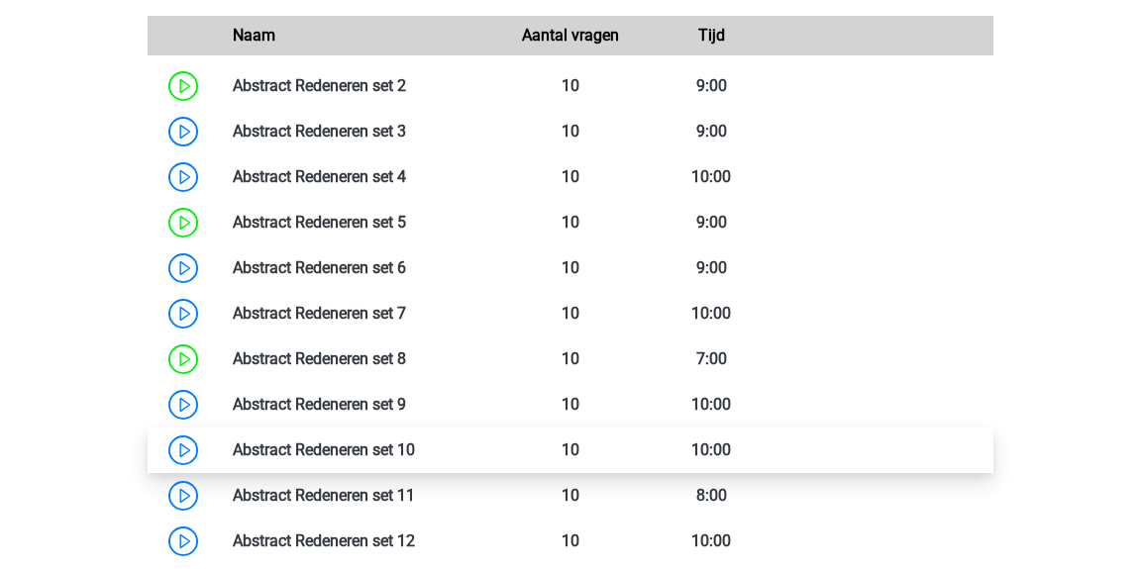
click at [415, 460] on link at bounding box center [415, 450] width 0 height 19
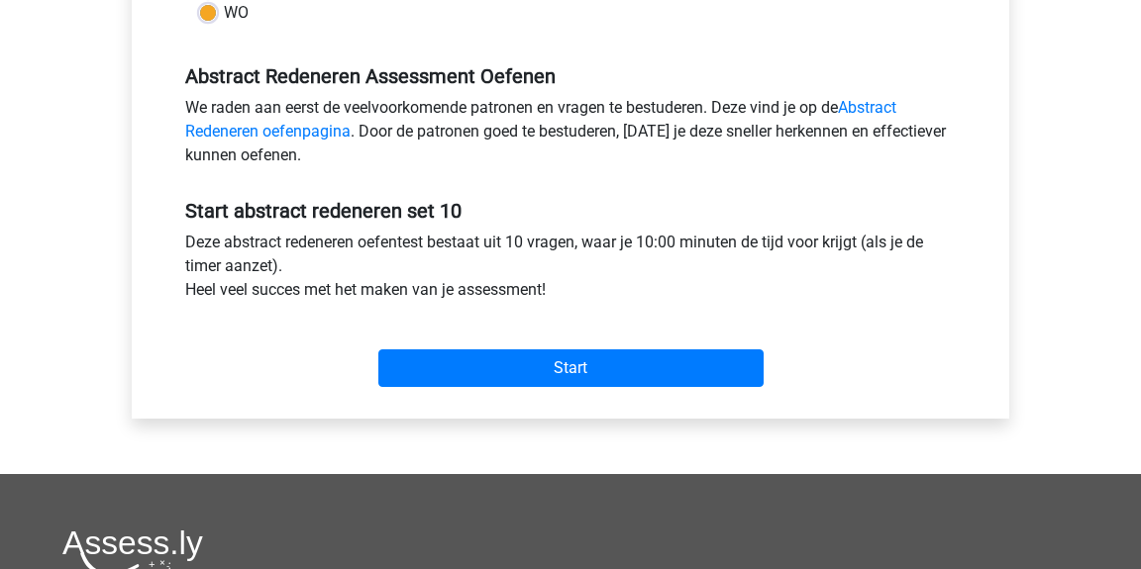
scroll to position [772, 0]
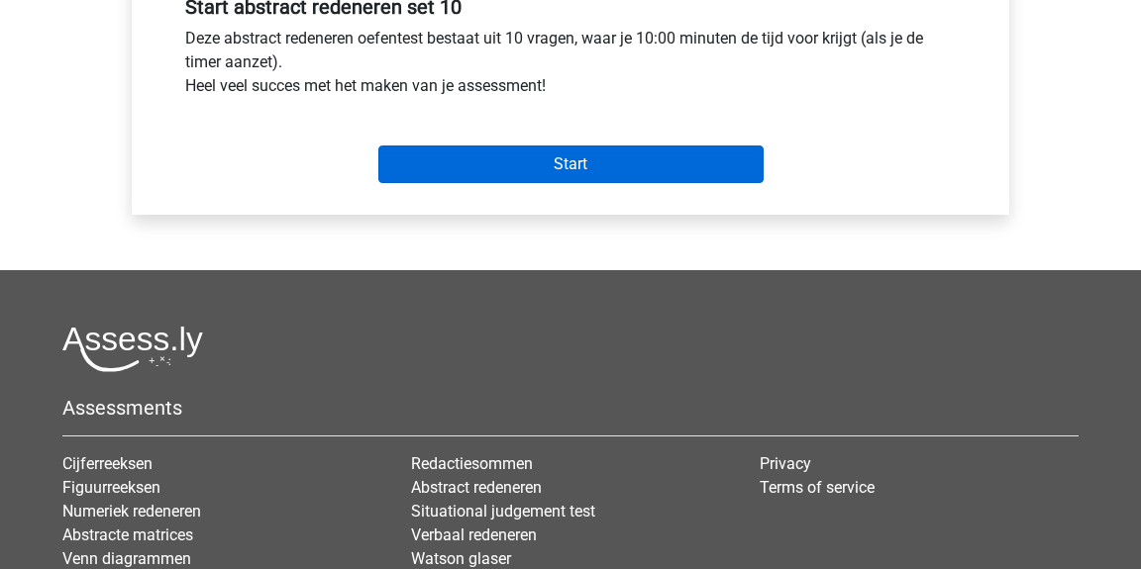
click at [612, 171] on input "Start" at bounding box center [570, 165] width 385 height 38
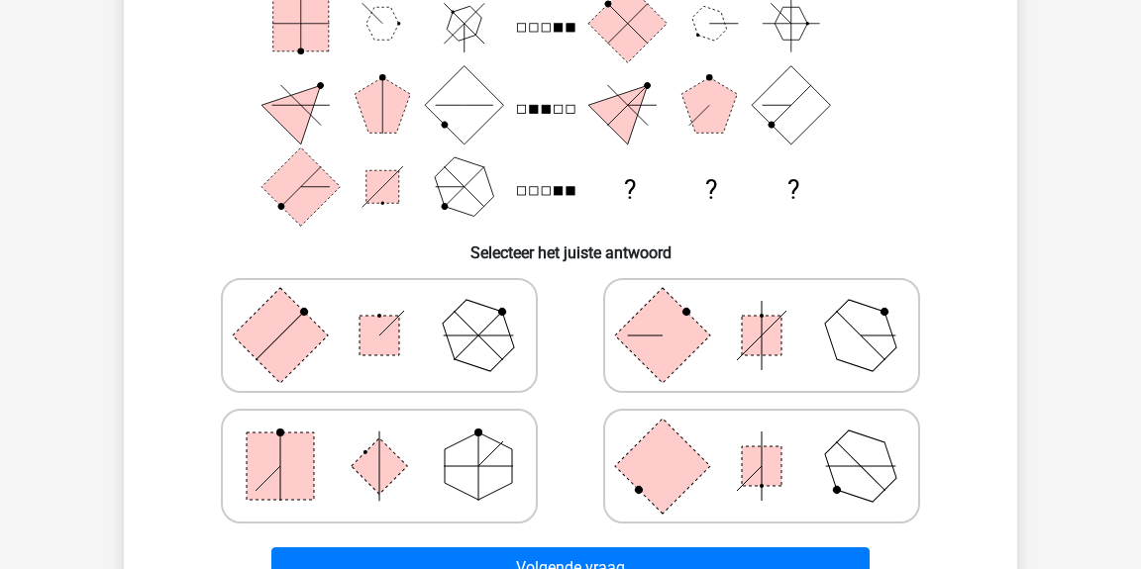
scroll to position [281, 0]
click at [358, 444] on icon at bounding box center [379, 466] width 297 height 99
click at [379, 442] on input "radio" at bounding box center [385, 435] width 13 height 13
radio input "true"
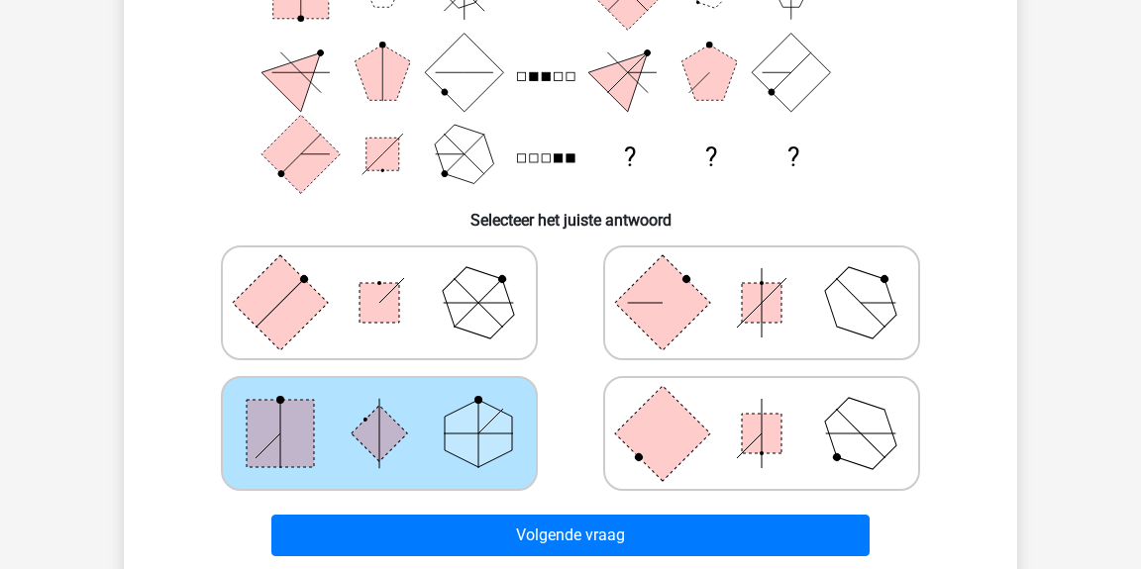
scroll to position [316, 0]
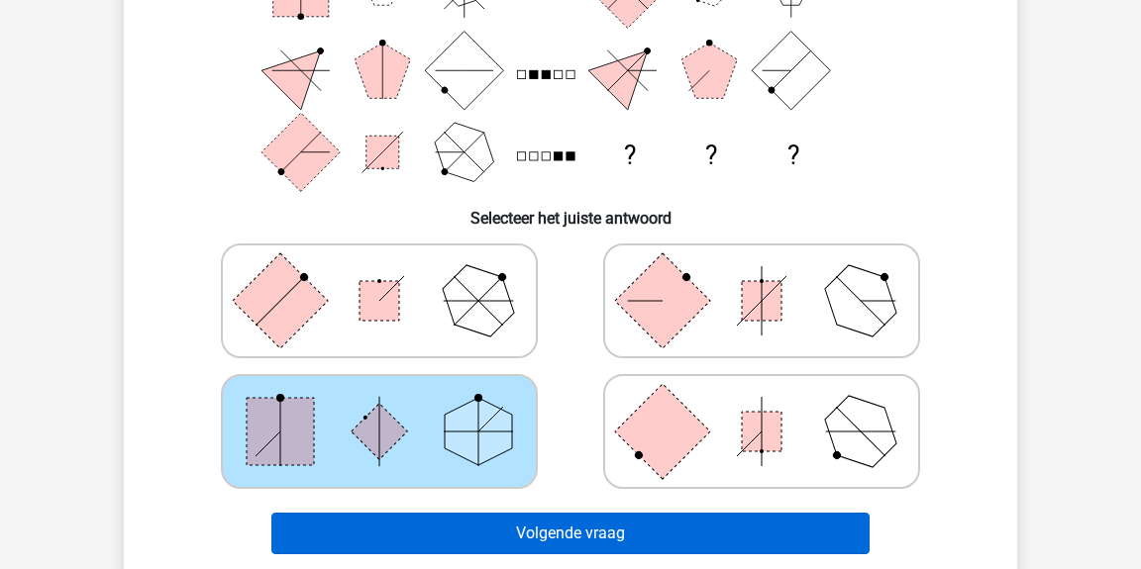
click at [534, 526] on button "Volgende vraag" at bounding box center [570, 534] width 599 height 42
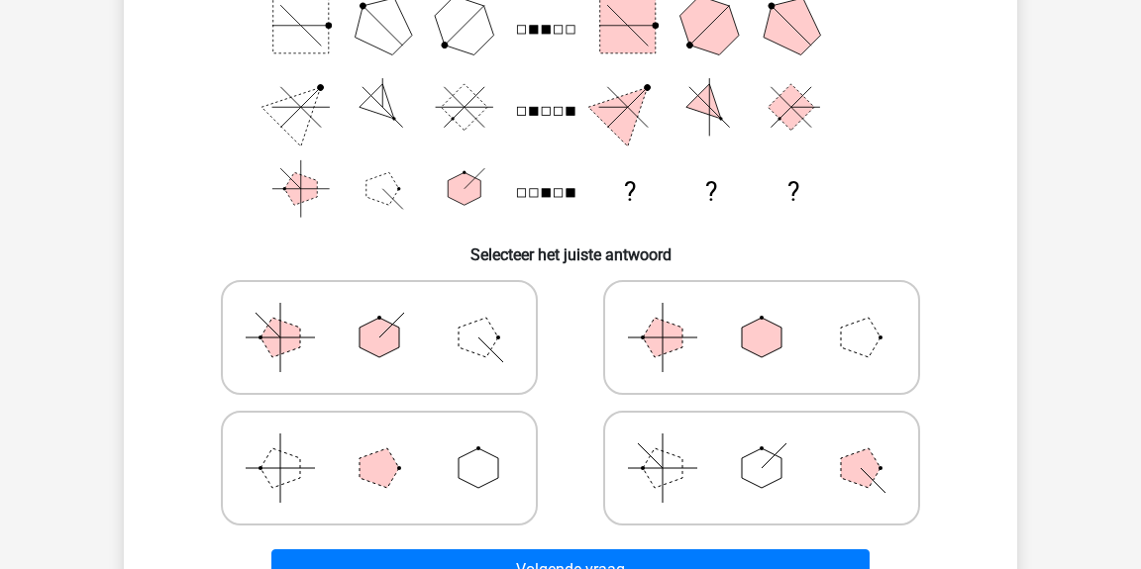
scroll to position [281, 0]
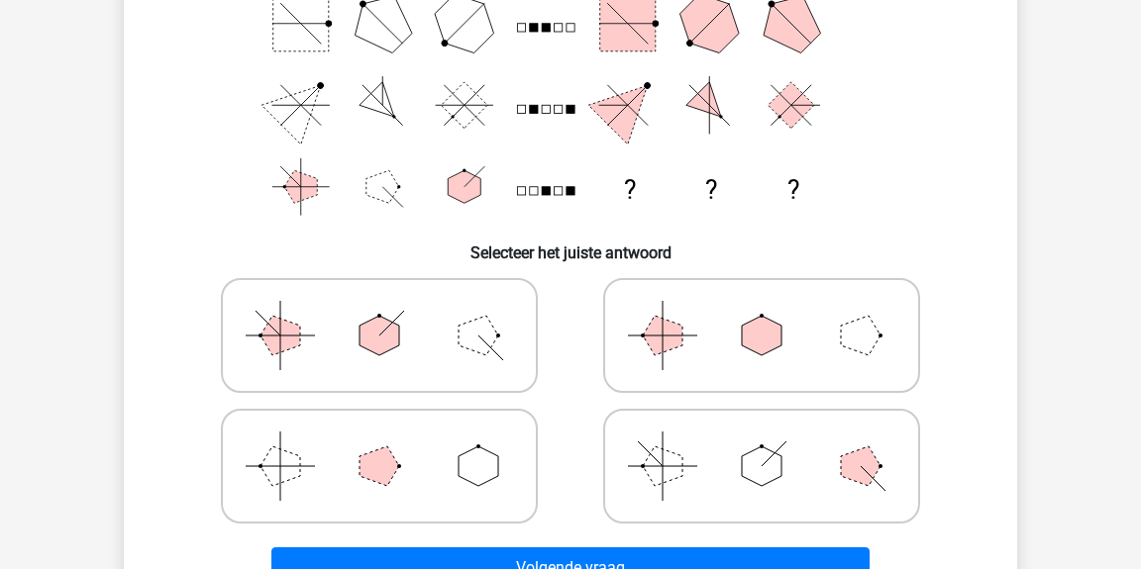
click at [757, 348] on polygon at bounding box center [762, 336] width 40 height 40
click at [762, 311] on input "radio" at bounding box center [768, 304] width 13 height 13
radio input "true"
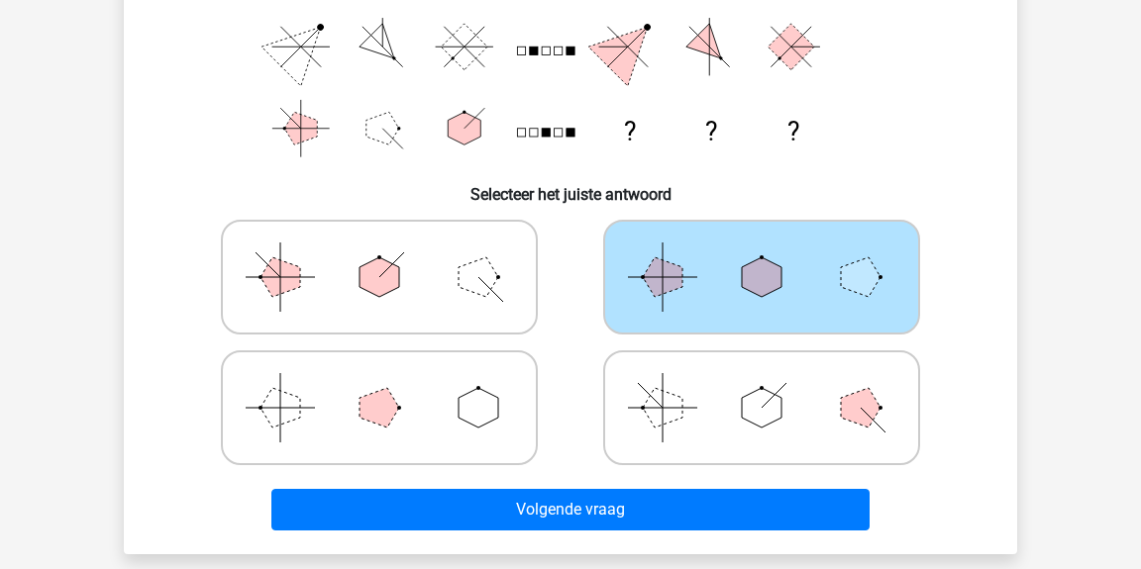
scroll to position [346, 0]
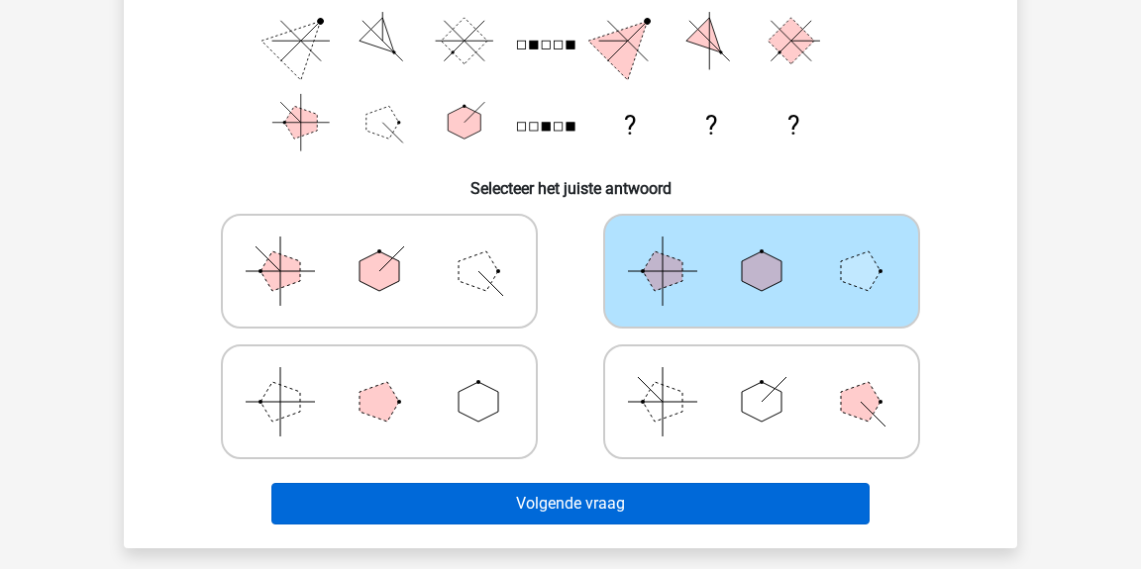
click at [610, 489] on button "Volgende vraag" at bounding box center [570, 504] width 599 height 42
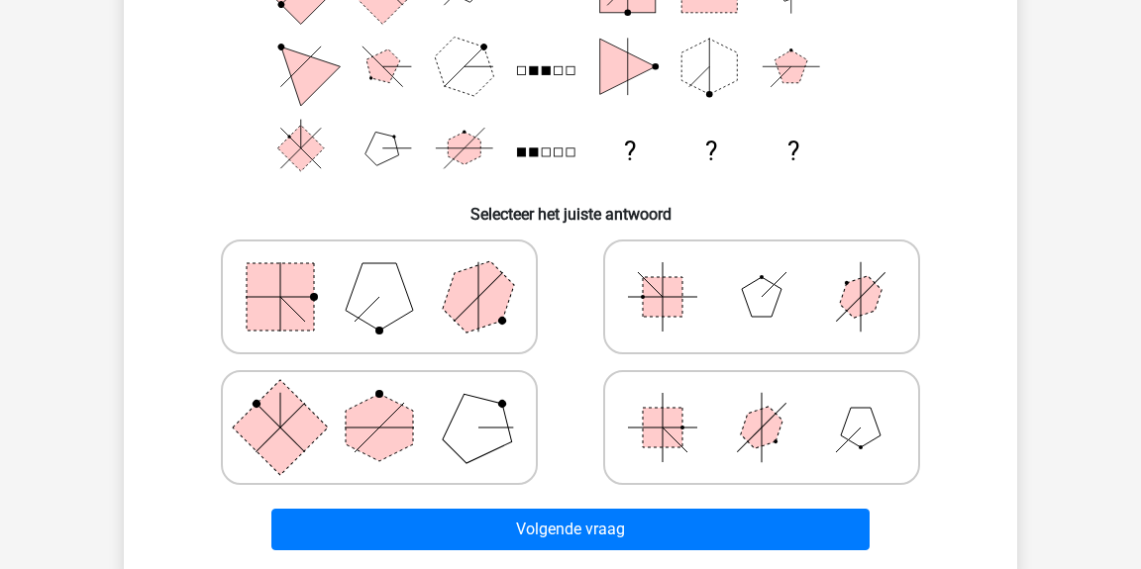
scroll to position [321, 0]
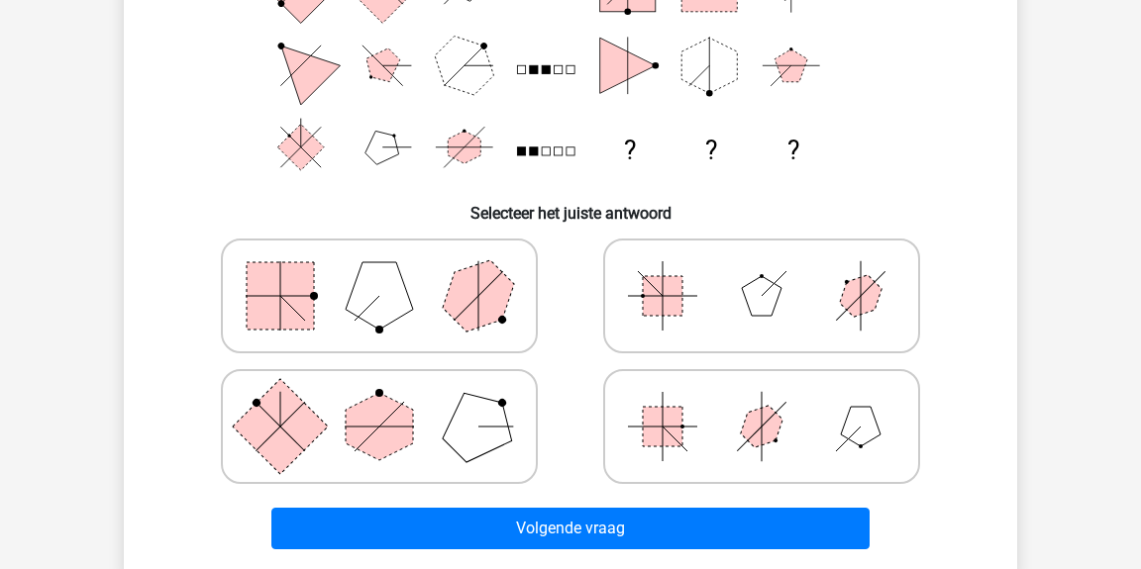
click at [396, 403] on polygon at bounding box center [379, 426] width 67 height 67
click at [392, 402] on input "radio" at bounding box center [385, 395] width 13 height 13
radio input "true"
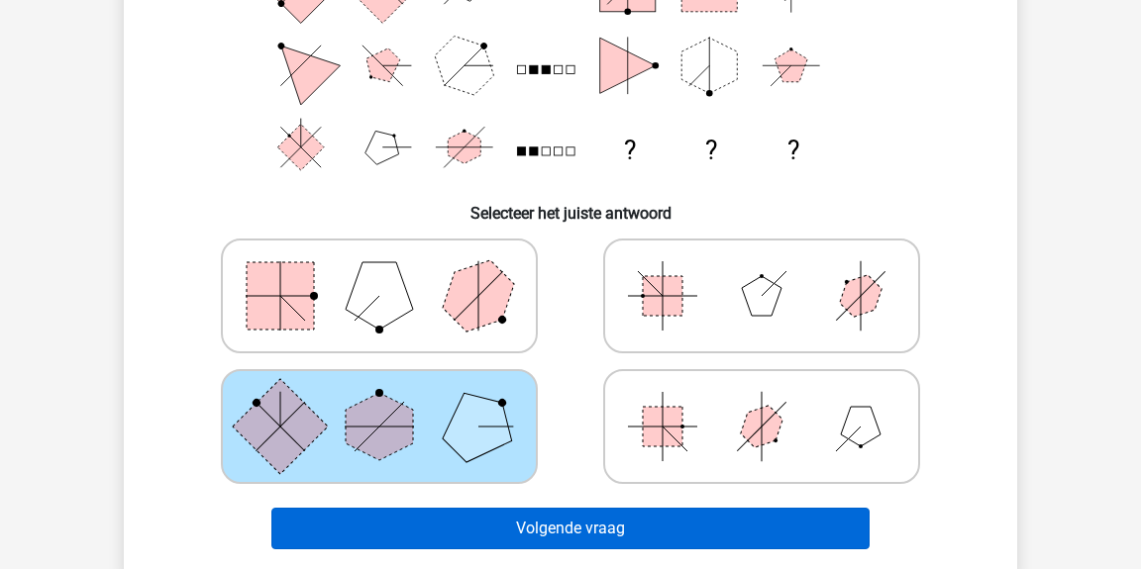
click at [523, 535] on button "Volgende vraag" at bounding box center [570, 529] width 599 height 42
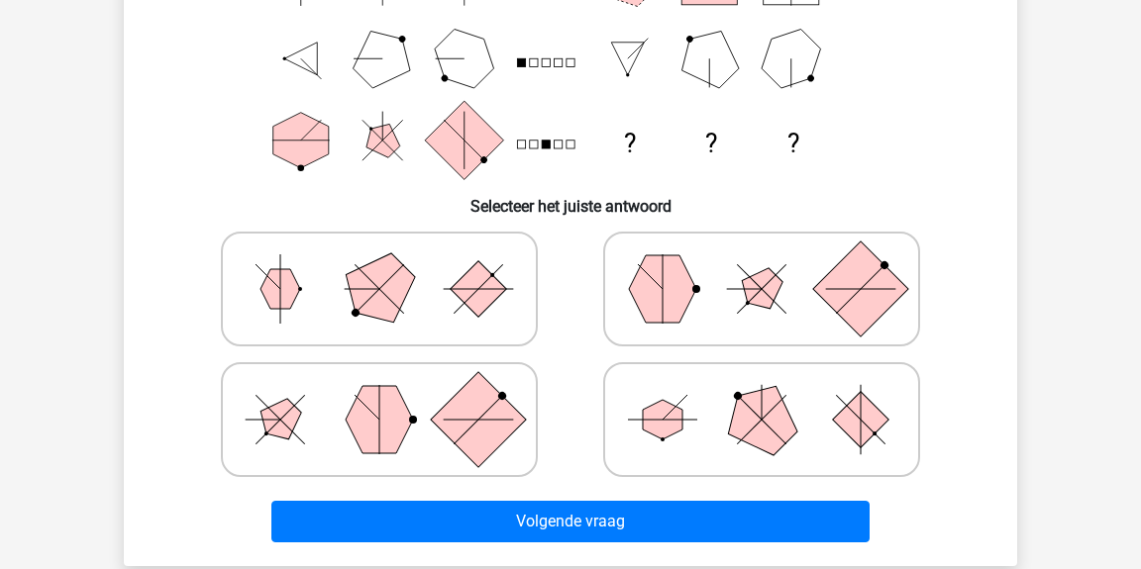
scroll to position [332, 0]
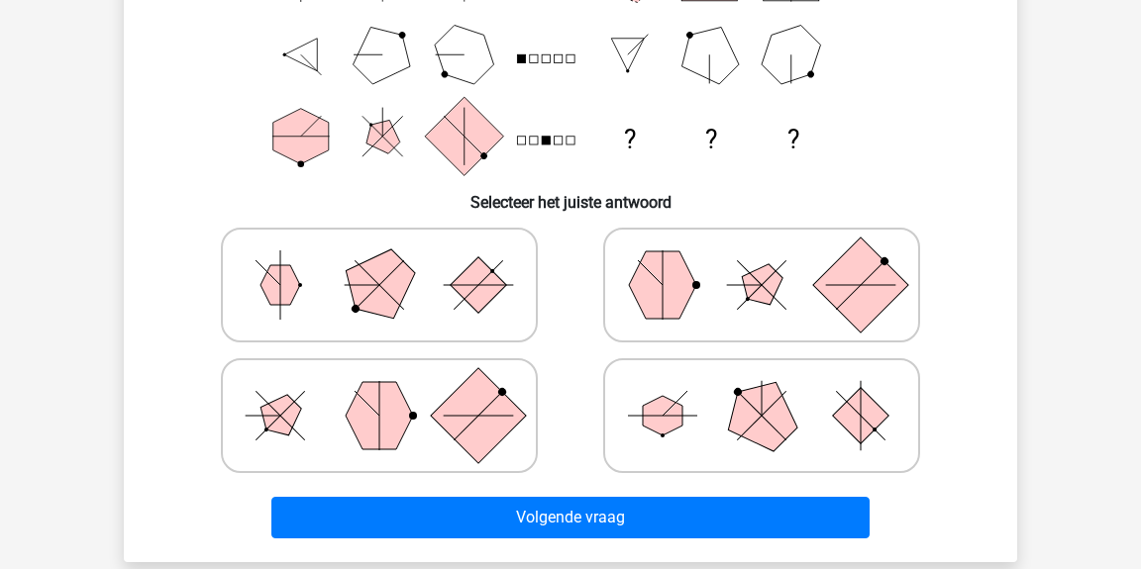
click at [637, 399] on icon at bounding box center [761, 415] width 297 height 99
click at [762, 391] on input "radio" at bounding box center [768, 384] width 13 height 13
radio input "true"
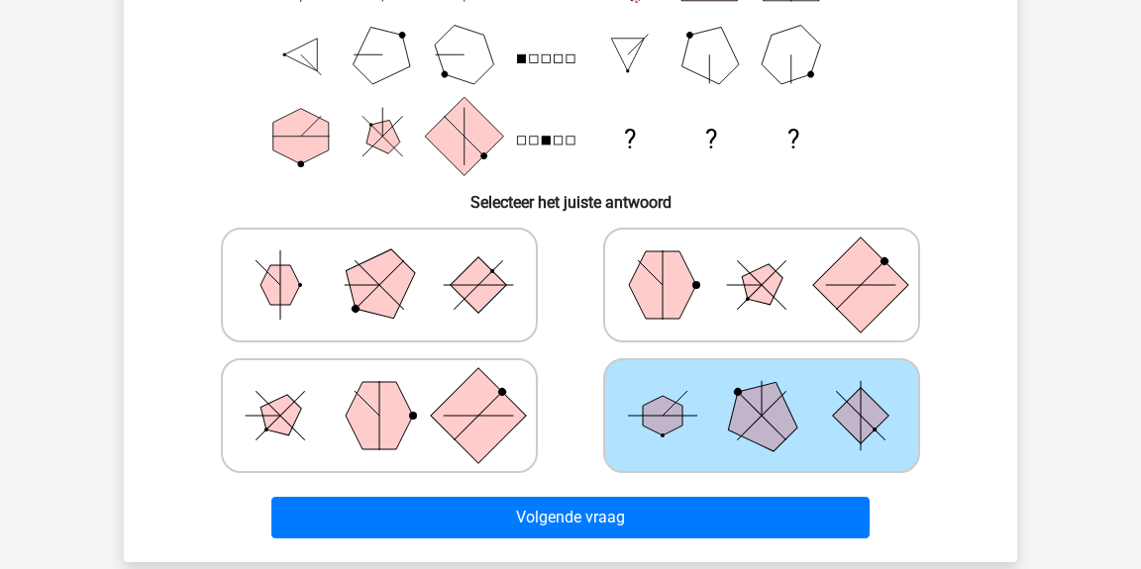
click at [614, 541] on div "Volgende vraag" at bounding box center [570, 522] width 765 height 50
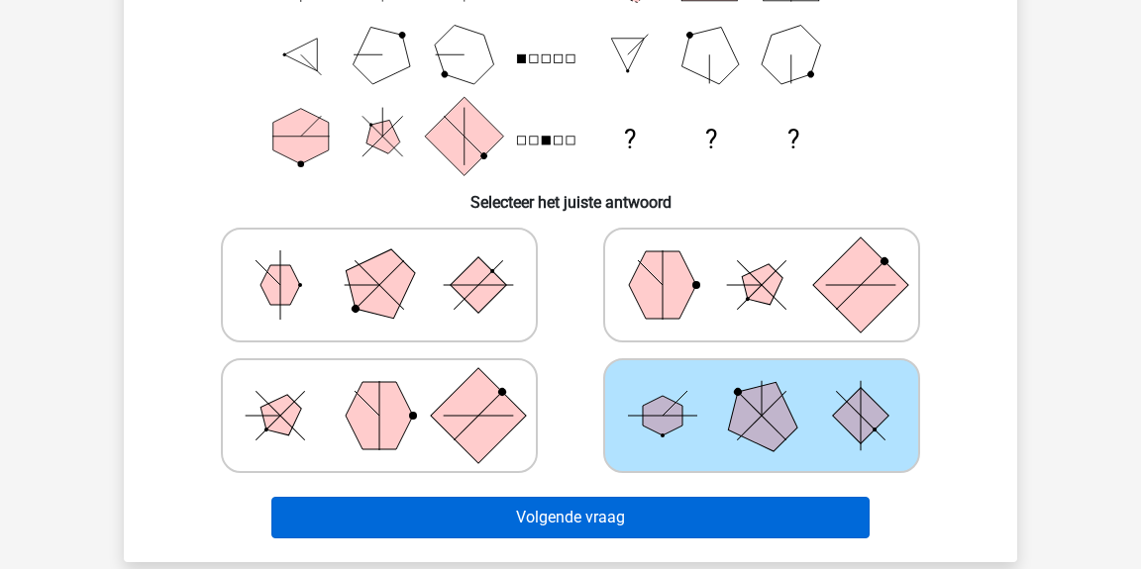
click at [618, 514] on button "Volgende vraag" at bounding box center [570, 518] width 599 height 42
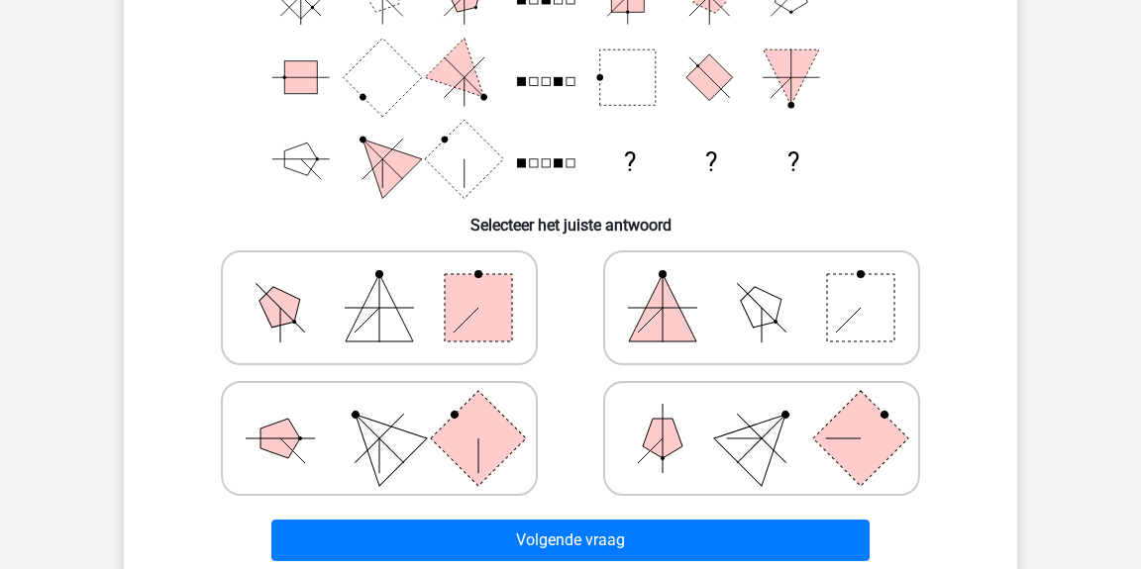
scroll to position [312, 0]
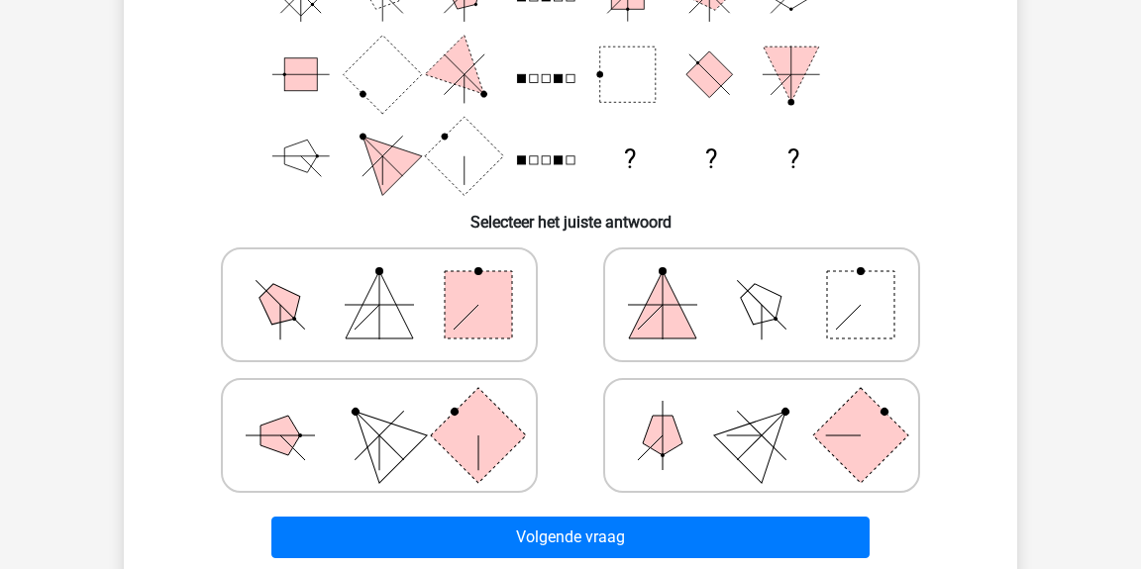
click at [647, 334] on polygon at bounding box center [662, 304] width 67 height 67
click at [762, 280] on input "radio" at bounding box center [768, 273] width 13 height 13
radio input "true"
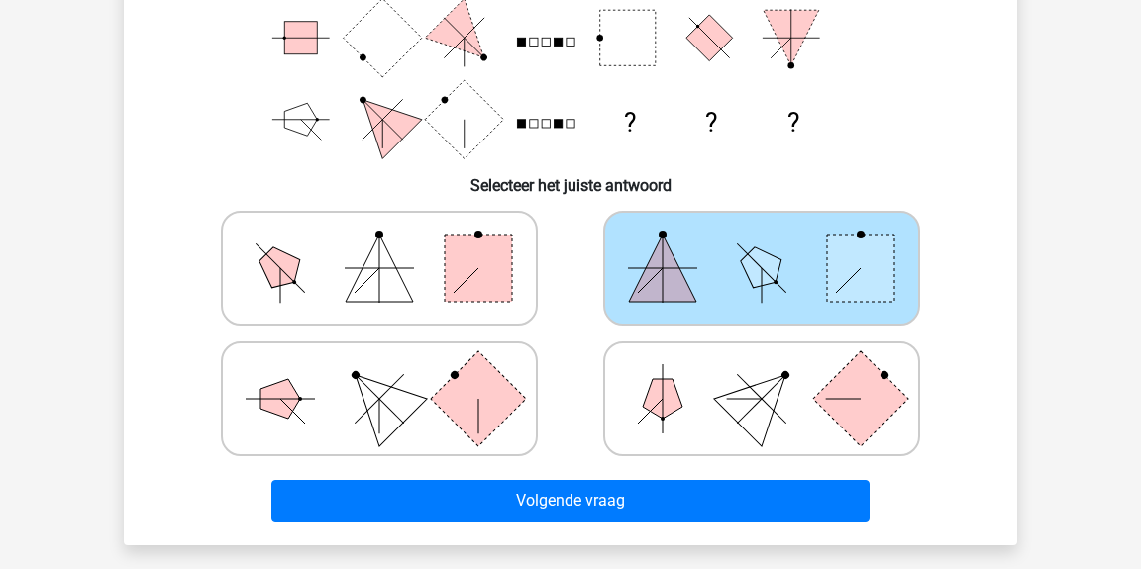
scroll to position [362, 0]
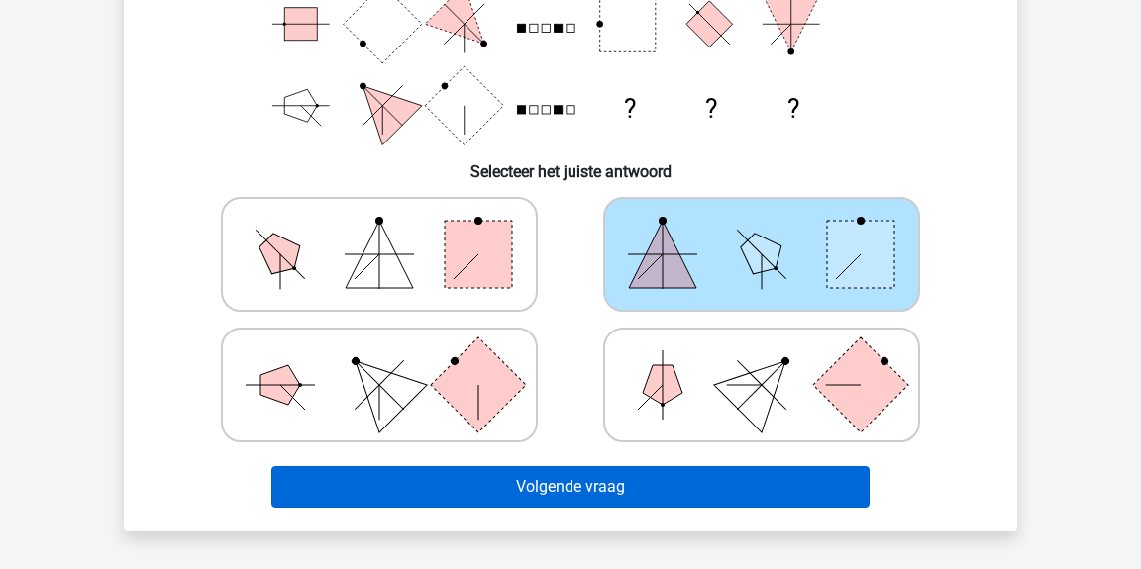
click at [701, 466] on button "Volgende vraag" at bounding box center [570, 487] width 599 height 42
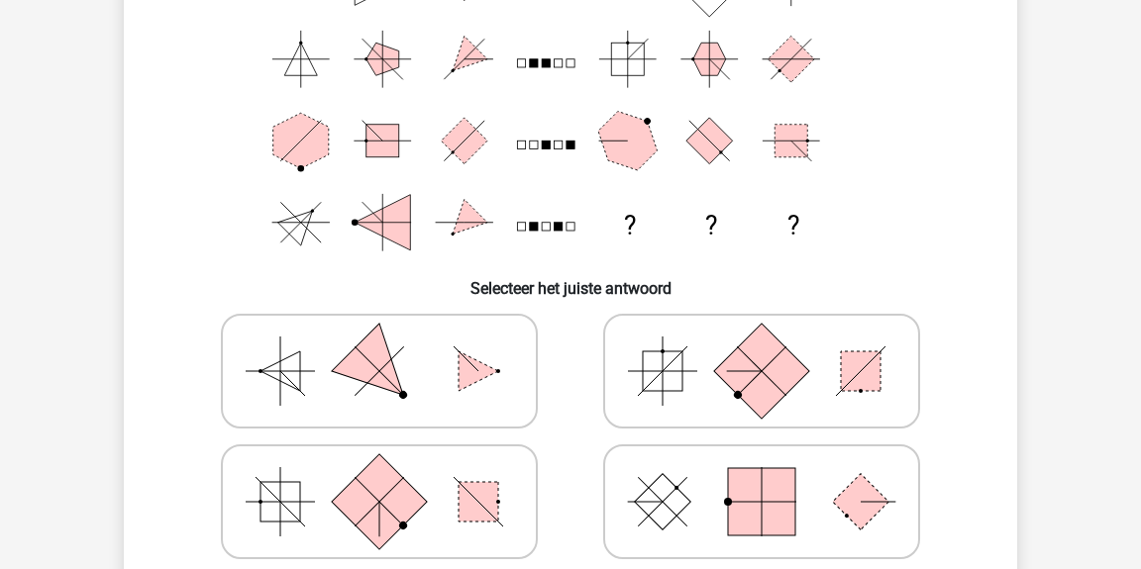
scroll to position [250, 0]
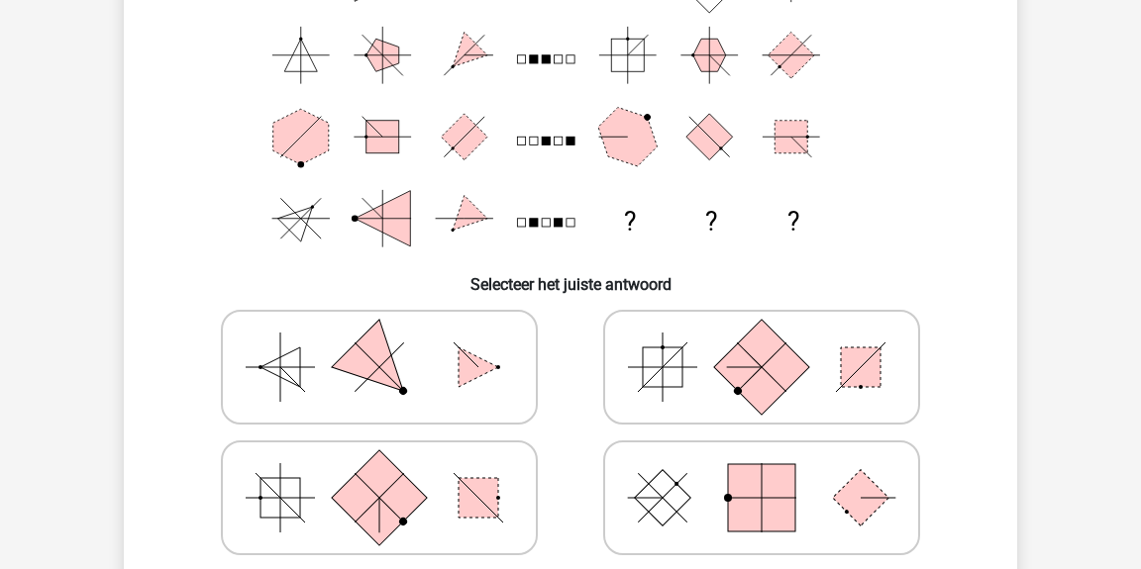
click at [646, 365] on rect at bounding box center [663, 368] width 40 height 40
click at [762, 343] on input "radio" at bounding box center [768, 336] width 13 height 13
radio input "true"
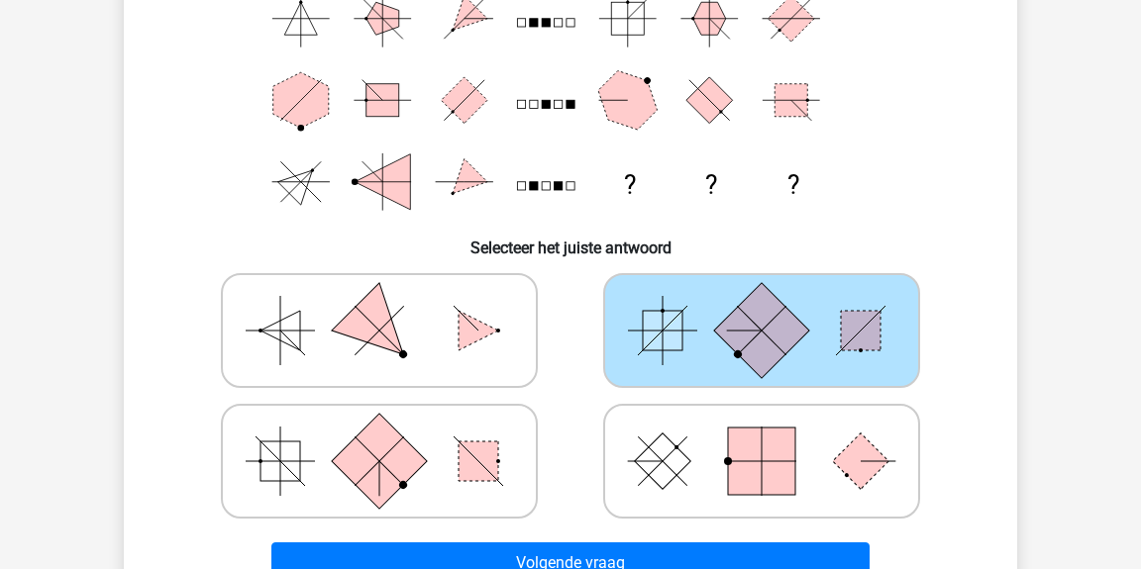
scroll to position [404, 0]
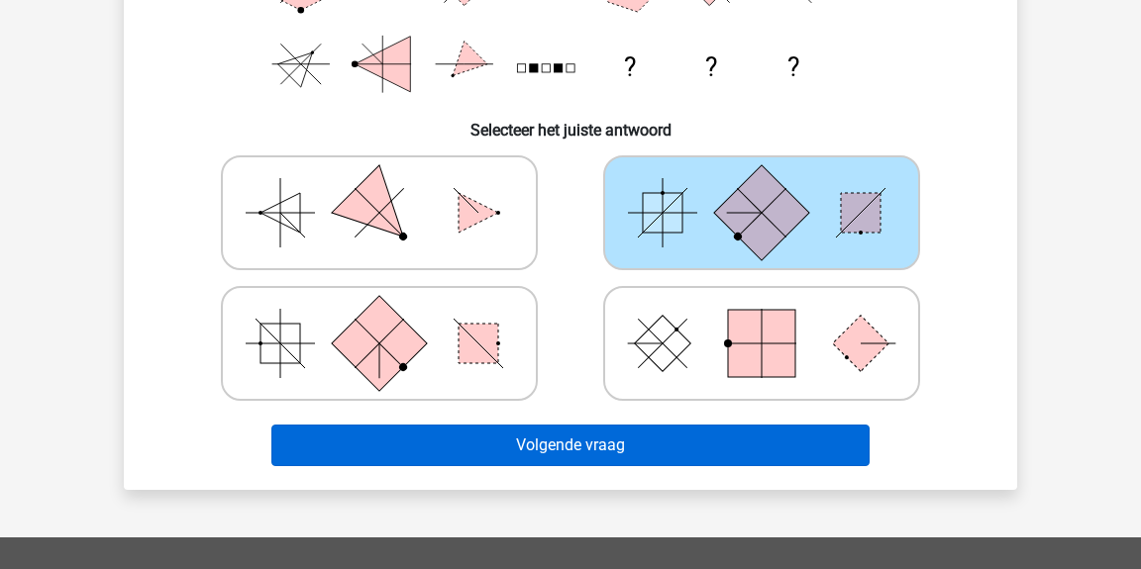
click at [664, 442] on button "Volgende vraag" at bounding box center [570, 446] width 599 height 42
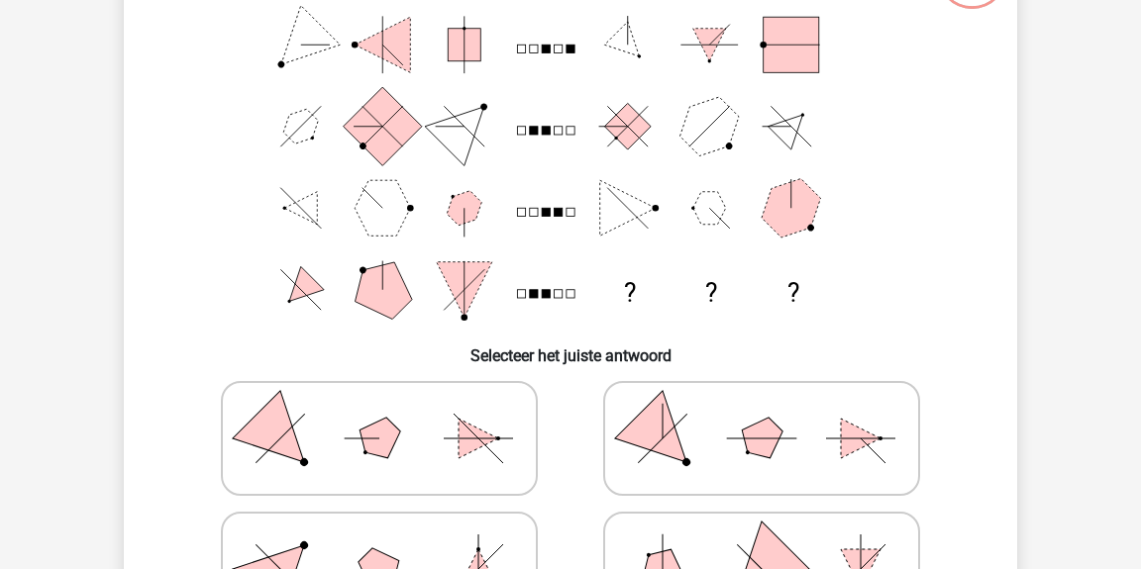
scroll to position [178, 0]
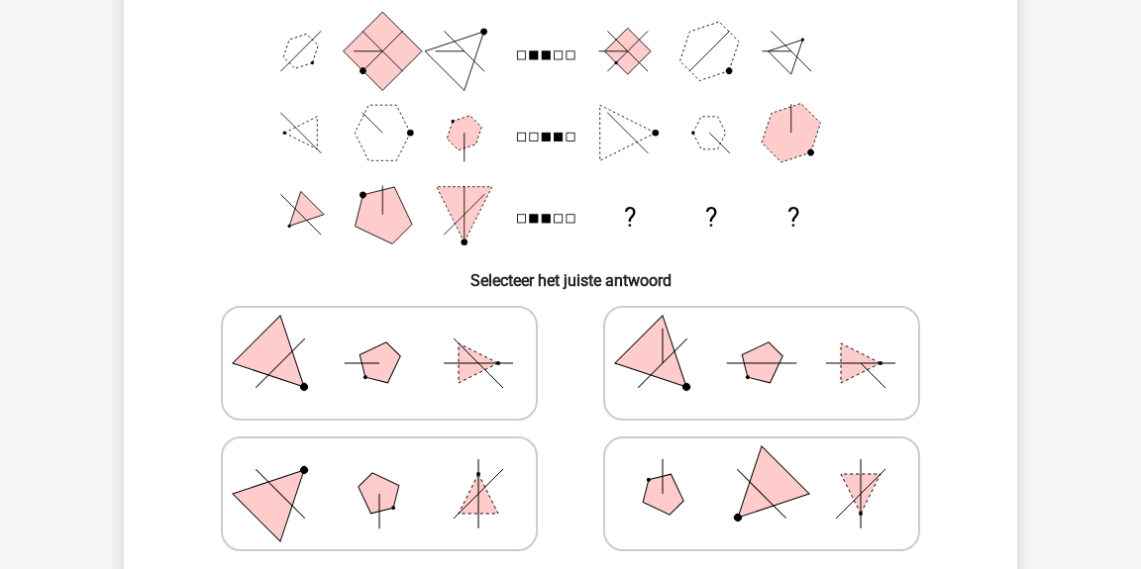
click at [649, 476] on icon at bounding box center [761, 494] width 297 height 99
click at [762, 469] on input "radio" at bounding box center [768, 463] width 13 height 13
radio input "true"
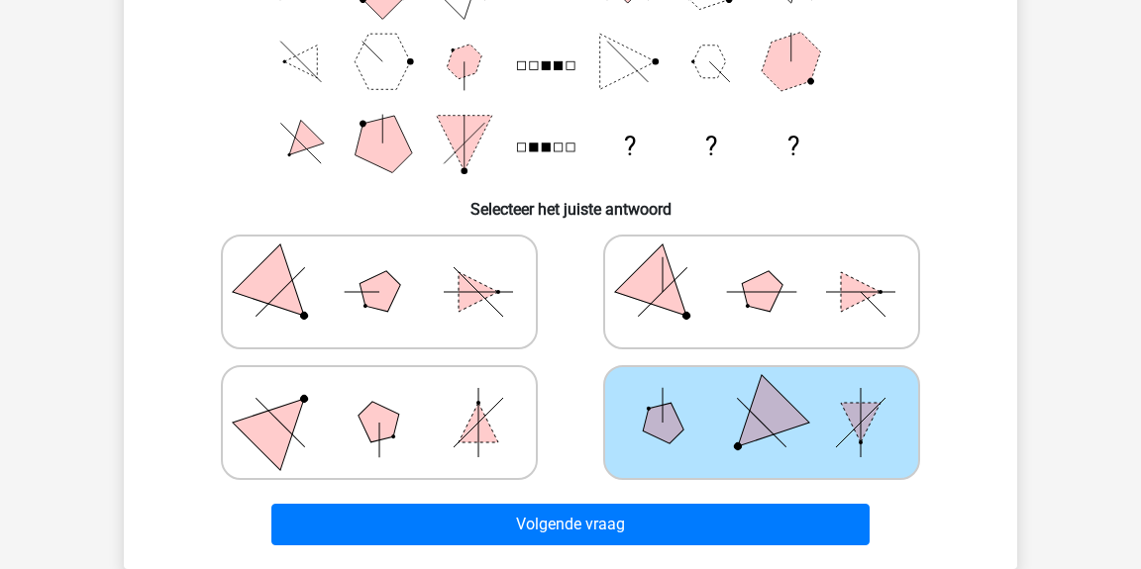
scroll to position [326, 0]
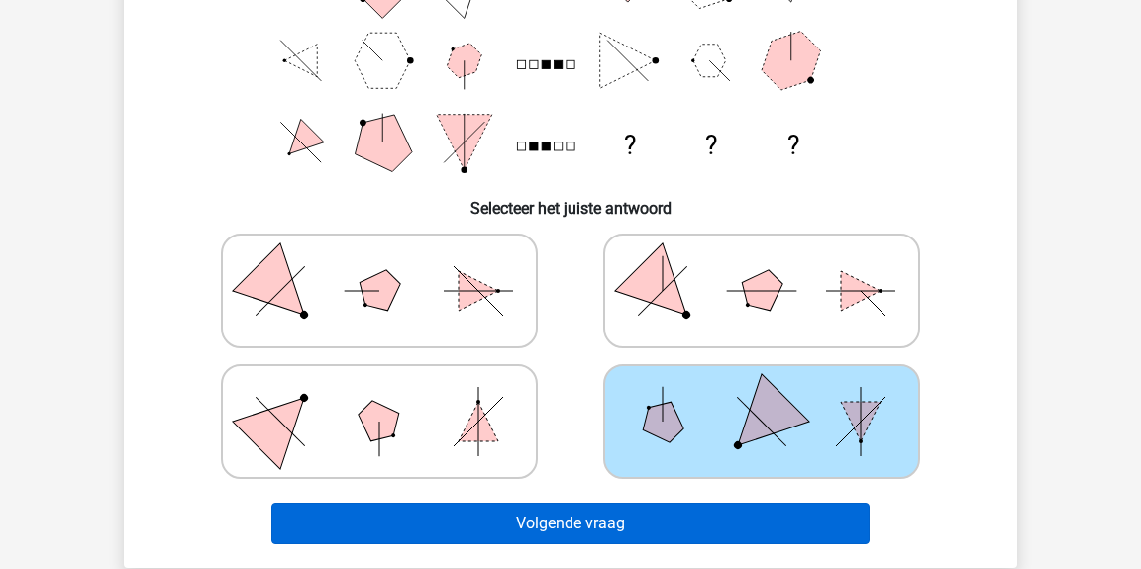
click at [646, 519] on button "Volgende vraag" at bounding box center [570, 524] width 599 height 42
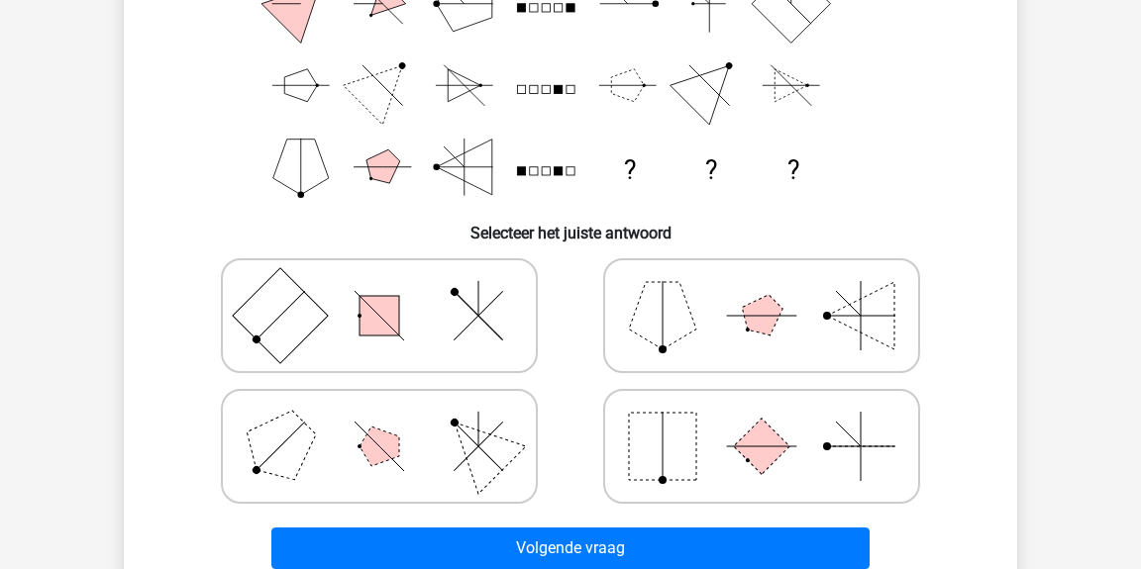
scroll to position [301, 0]
click at [676, 453] on rect at bounding box center [662, 446] width 67 height 67
click at [762, 422] on input "radio" at bounding box center [768, 415] width 13 height 13
radio input "true"
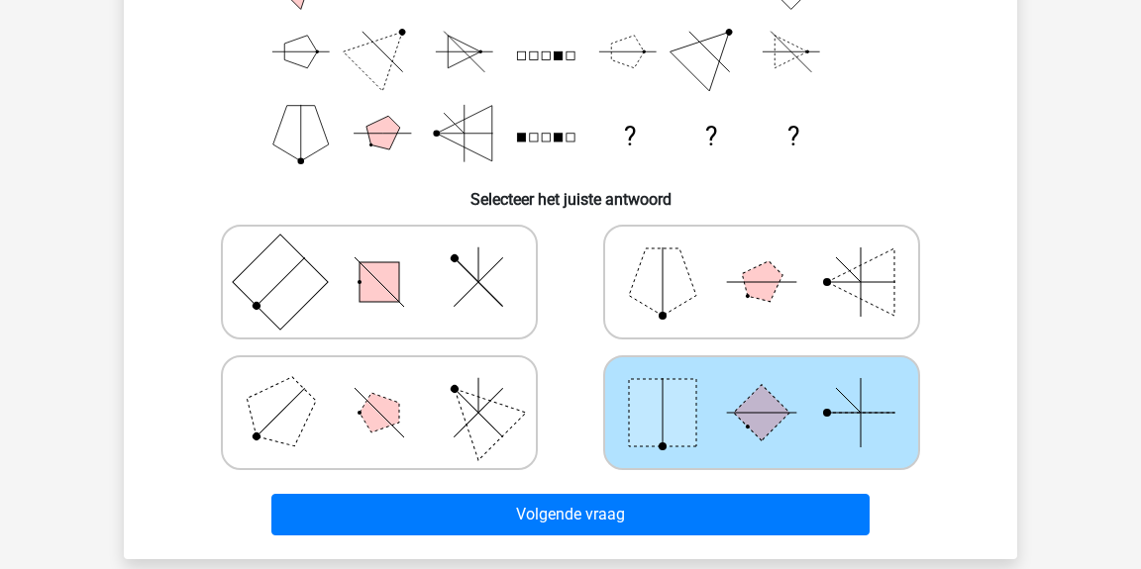
scroll to position [339, 0]
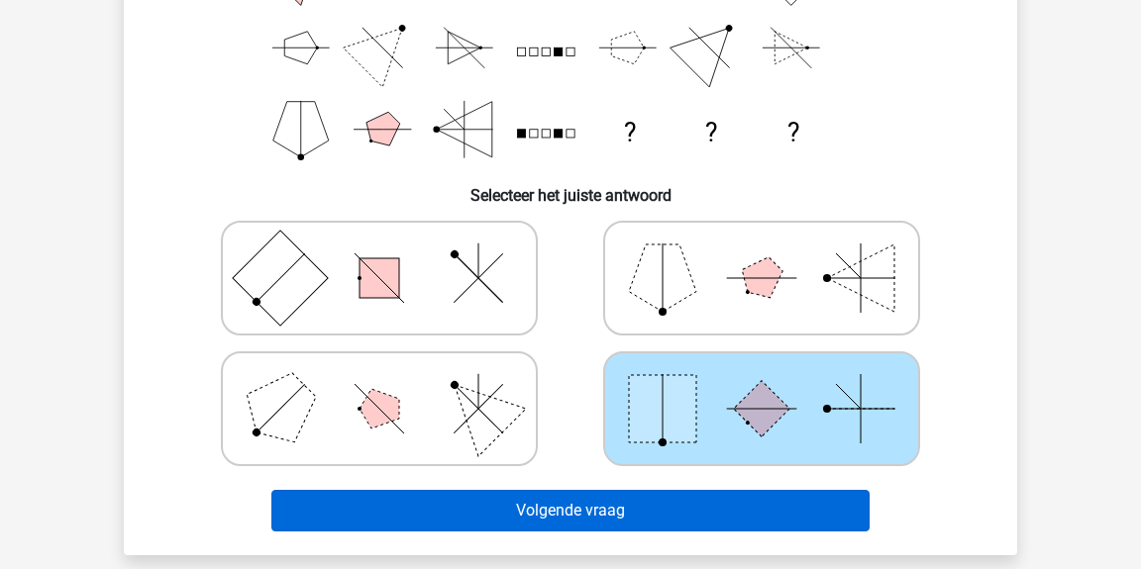
click at [799, 506] on button "Volgende vraag" at bounding box center [570, 511] width 599 height 42
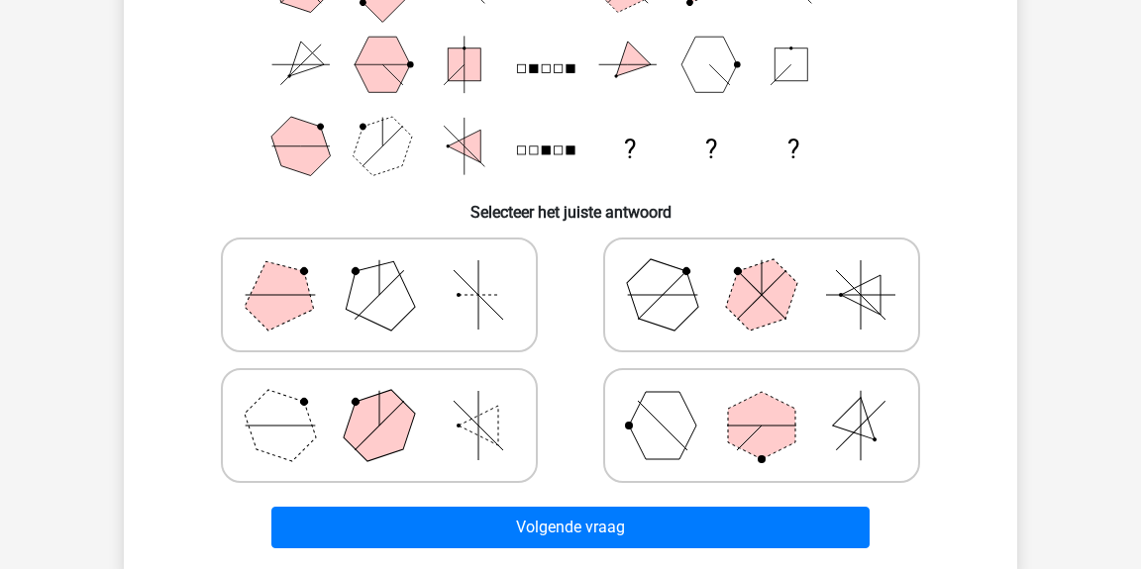
scroll to position [326, 0]
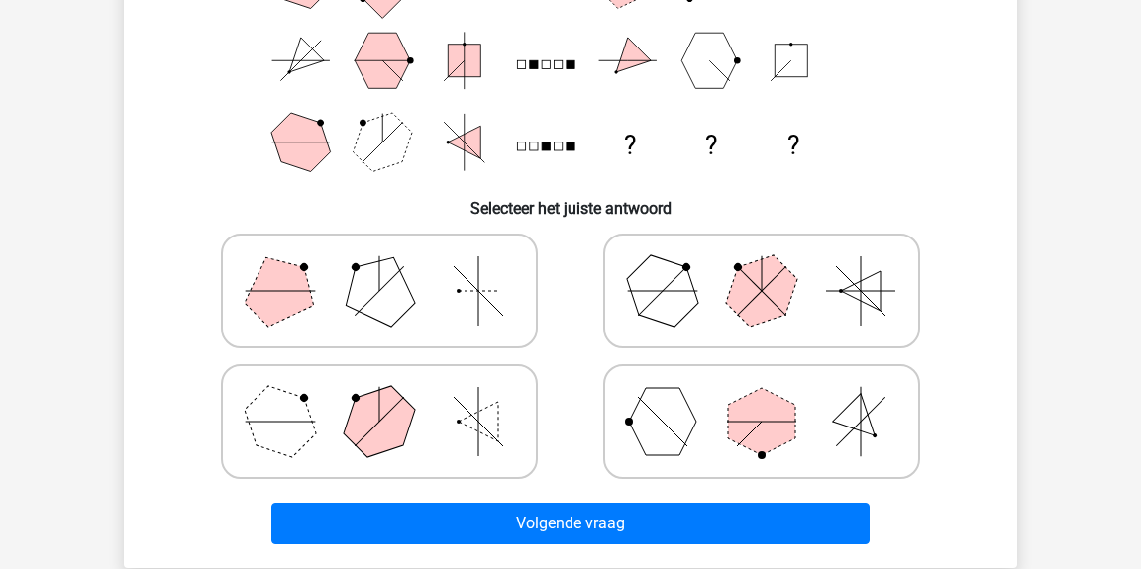
click at [327, 404] on icon at bounding box center [379, 421] width 297 height 99
click at [379, 397] on input "radio" at bounding box center [385, 390] width 13 height 13
radio input "true"
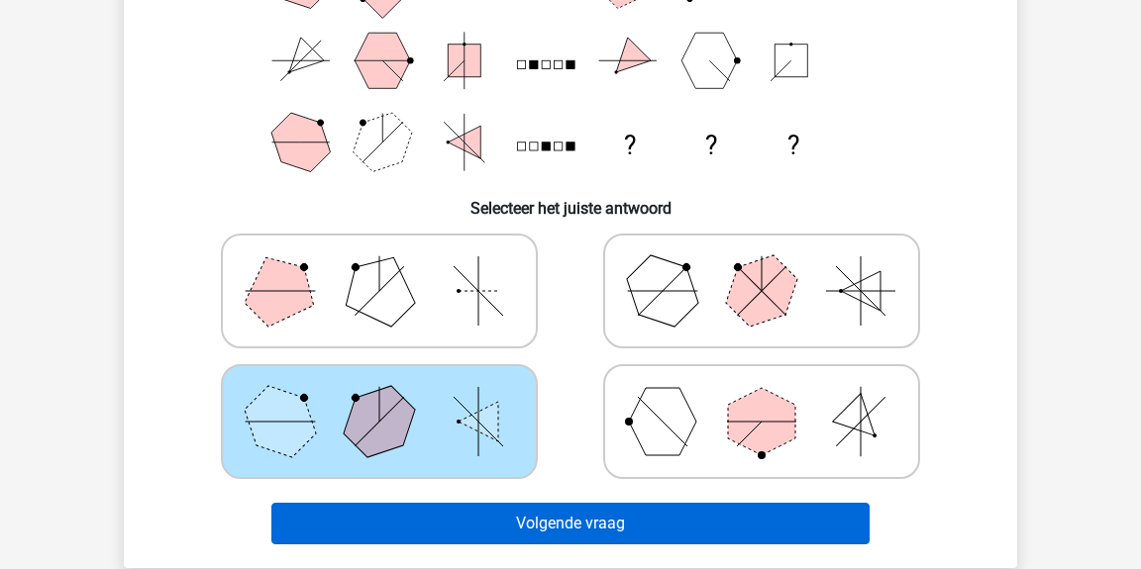
click at [506, 514] on button "Volgende vraag" at bounding box center [570, 524] width 599 height 42
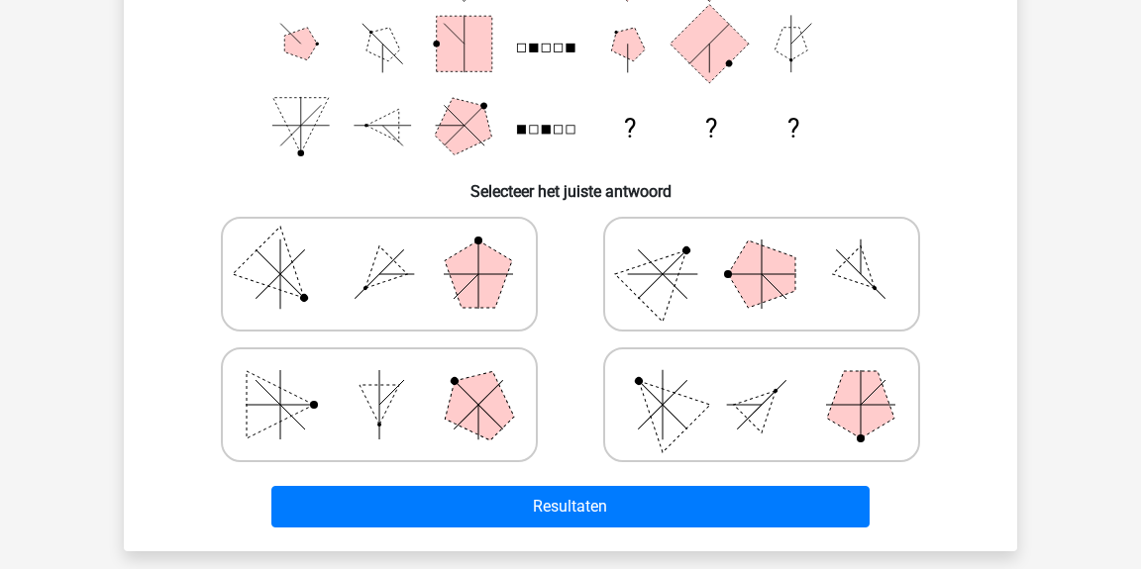
scroll to position [344, 0]
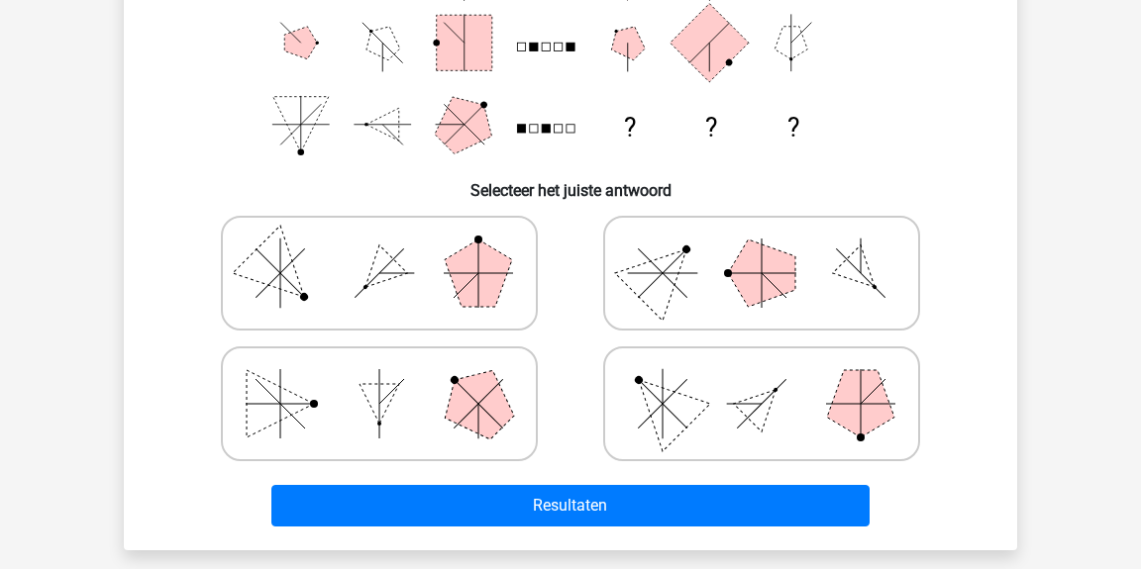
click at [622, 300] on icon at bounding box center [761, 273] width 297 height 99
click at [762, 249] on input "radio" at bounding box center [768, 242] width 13 height 13
radio input "true"
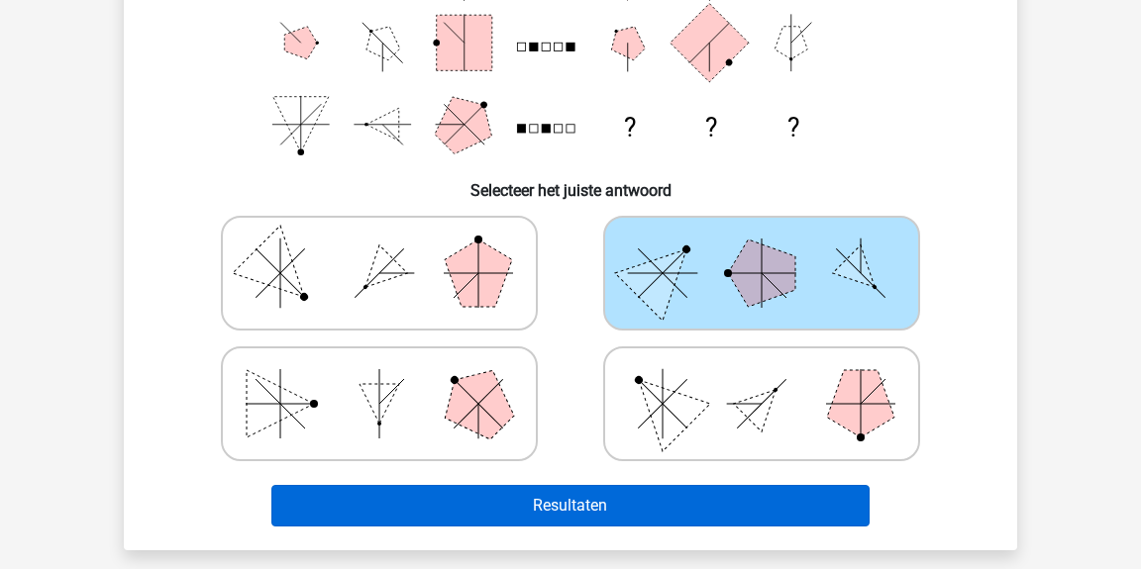
click at [521, 506] on button "Resultaten" at bounding box center [570, 506] width 599 height 42
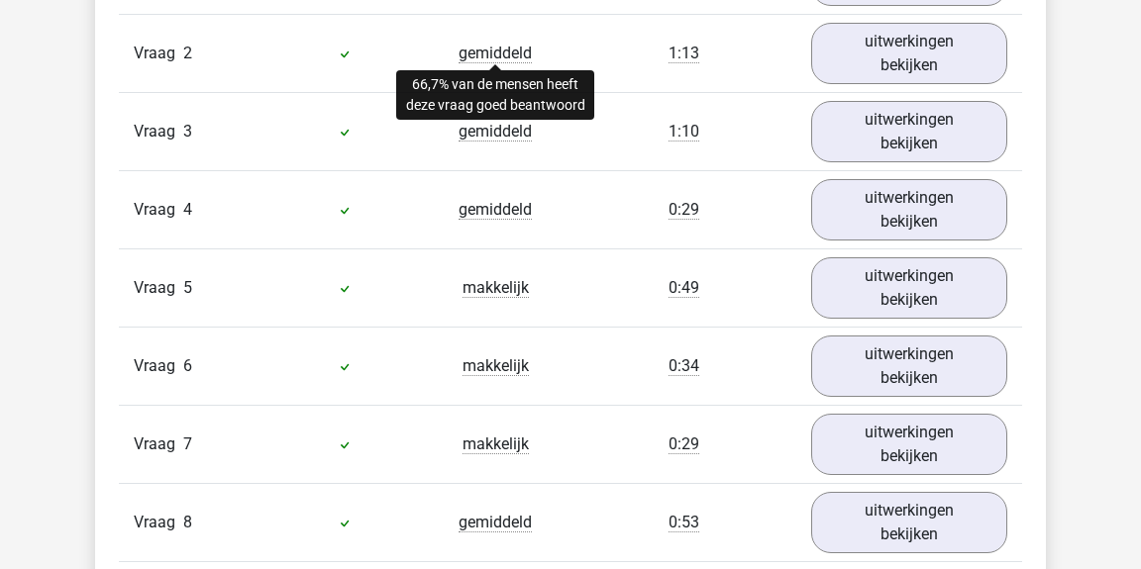
scroll to position [1569, 0]
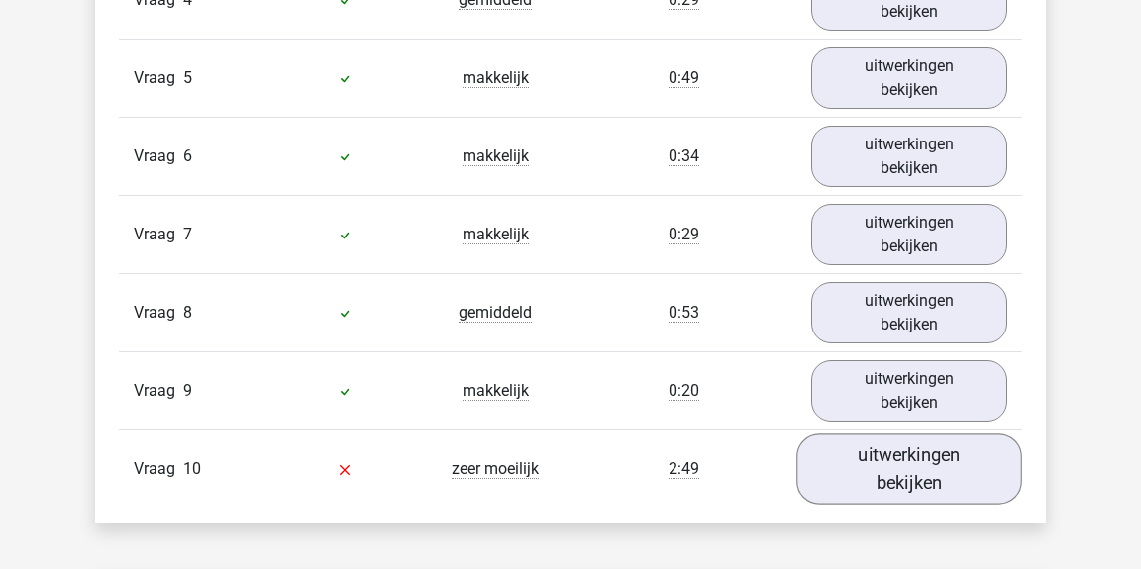
click at [820, 445] on link "uitwerkingen bekijken" at bounding box center [909, 469] width 226 height 70
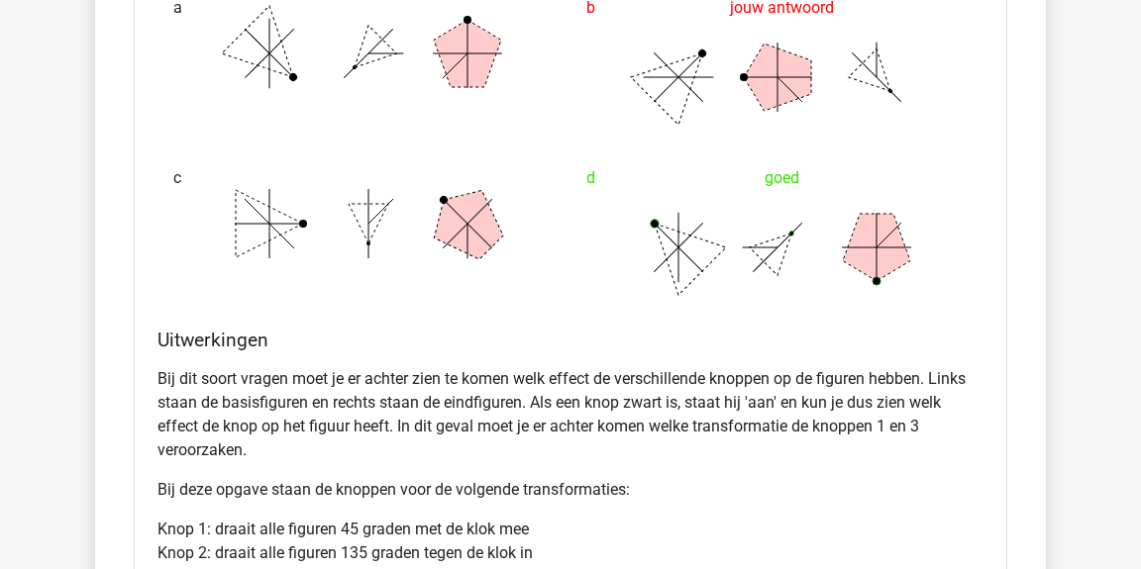
scroll to position [2714, 0]
